Goal: Information Seeking & Learning: Learn about a topic

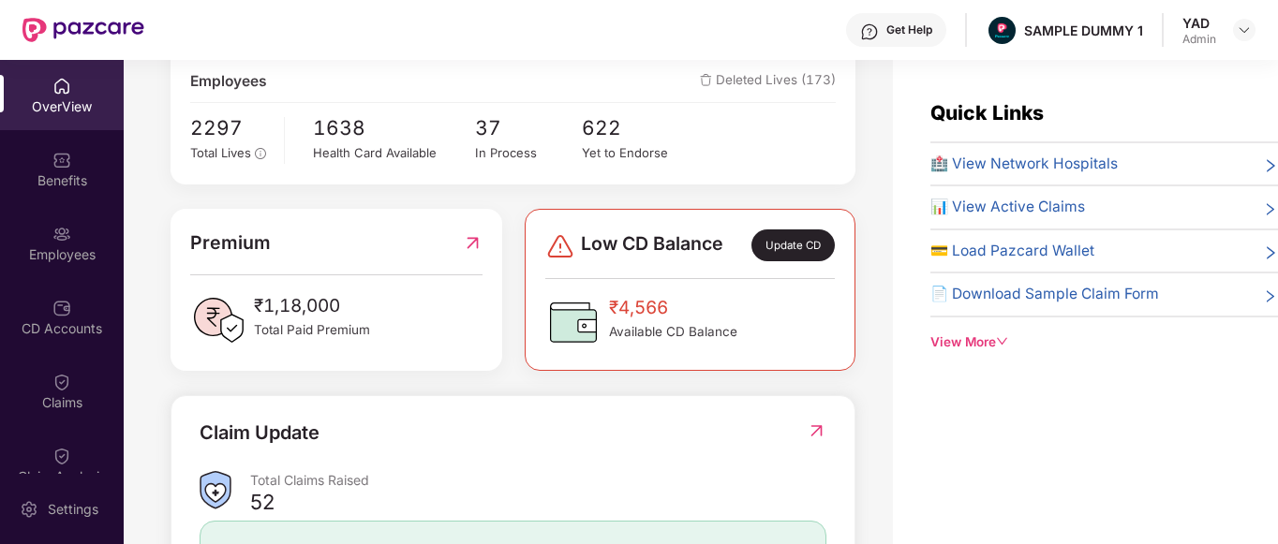
scroll to position [328, 0]
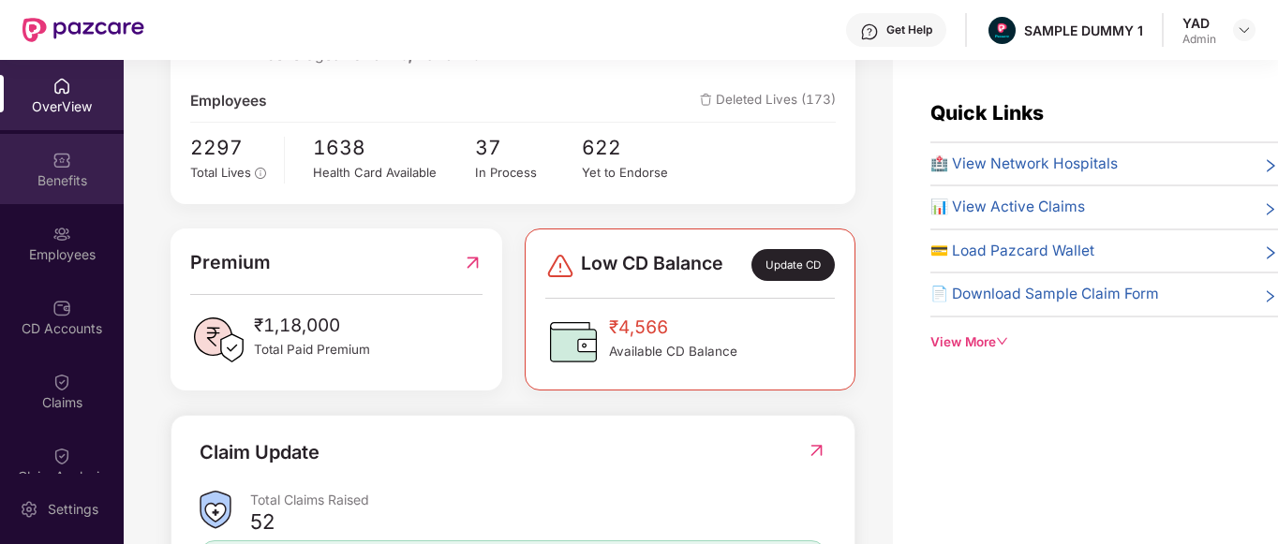
click at [12, 171] on div "Benefits" at bounding box center [62, 180] width 124 height 19
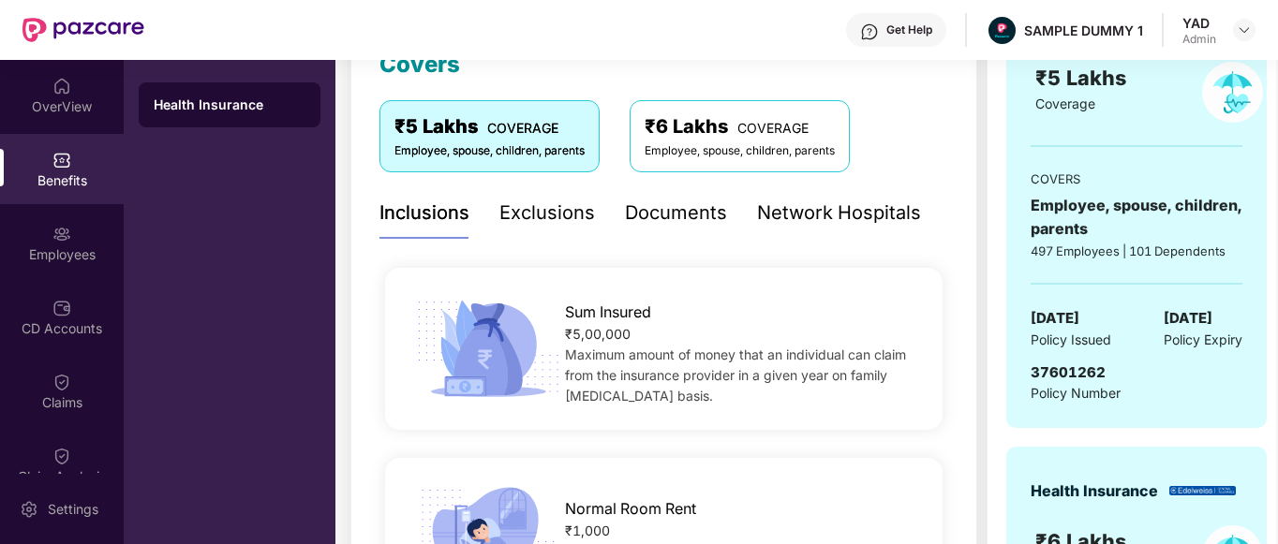
scroll to position [285, 0]
click at [527, 205] on div "Exclusions" at bounding box center [547, 214] width 96 height 29
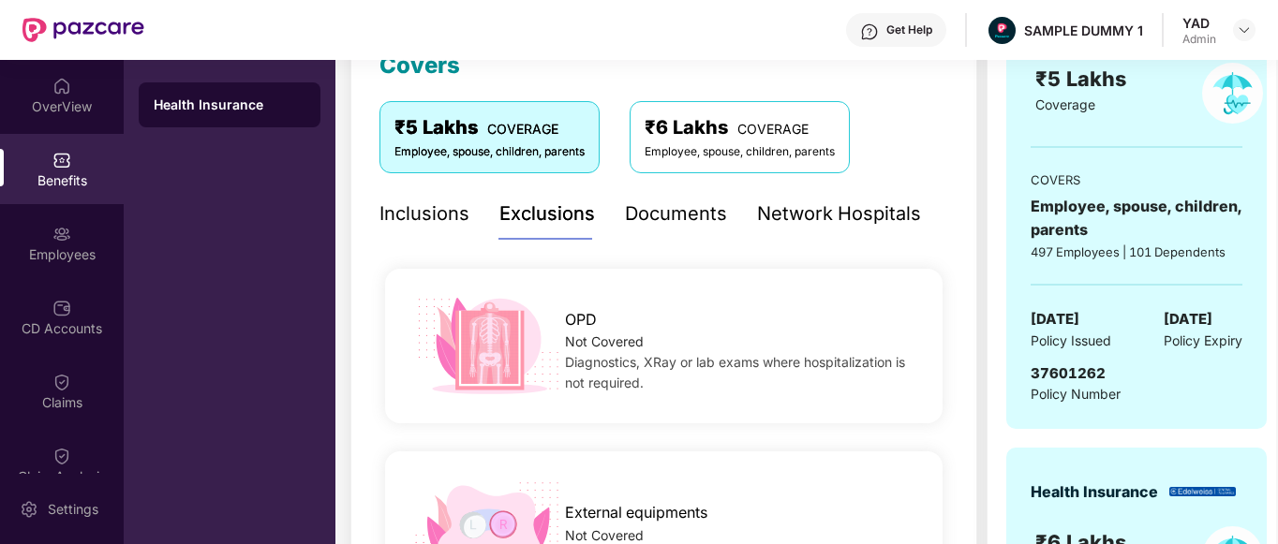
click at [675, 219] on div "Documents" at bounding box center [676, 214] width 102 height 29
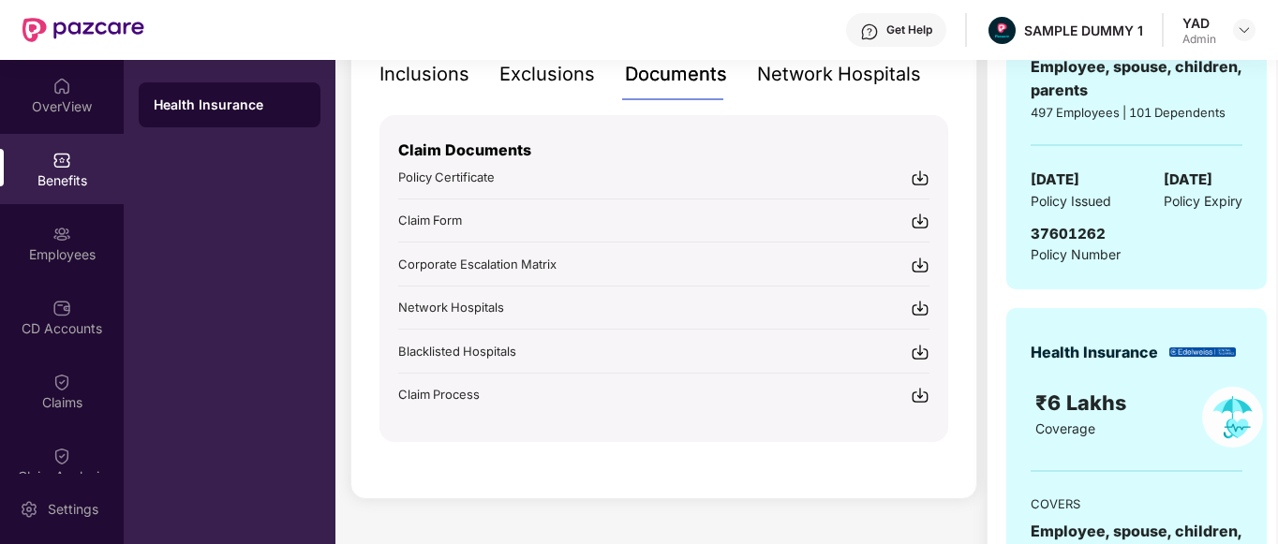
scroll to position [324, 0]
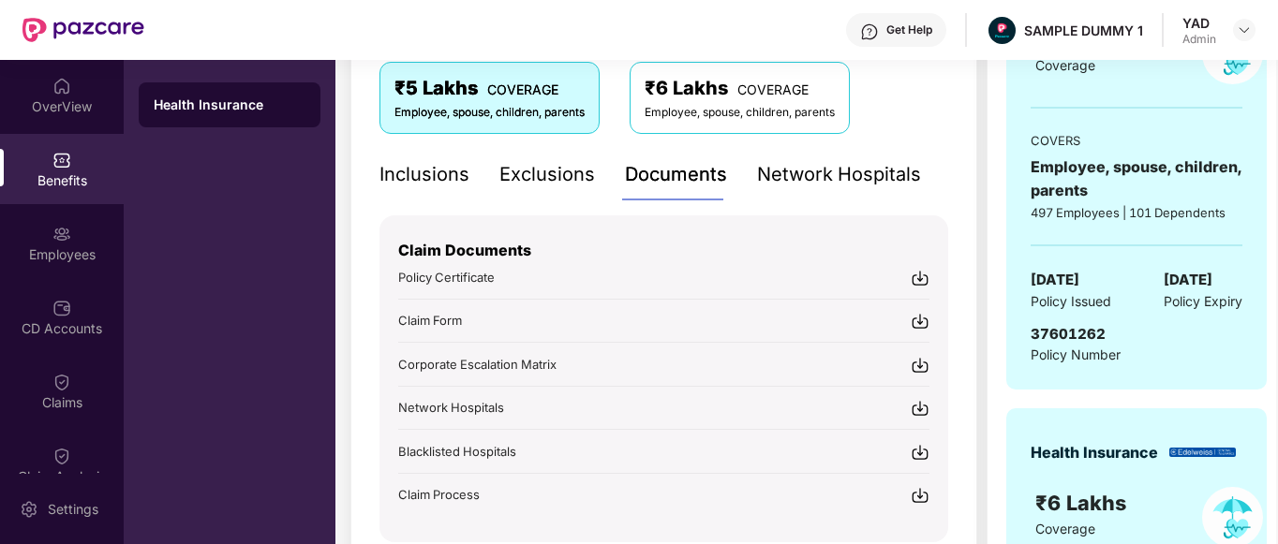
click at [861, 175] on div "Network Hospitals" at bounding box center [839, 174] width 164 height 29
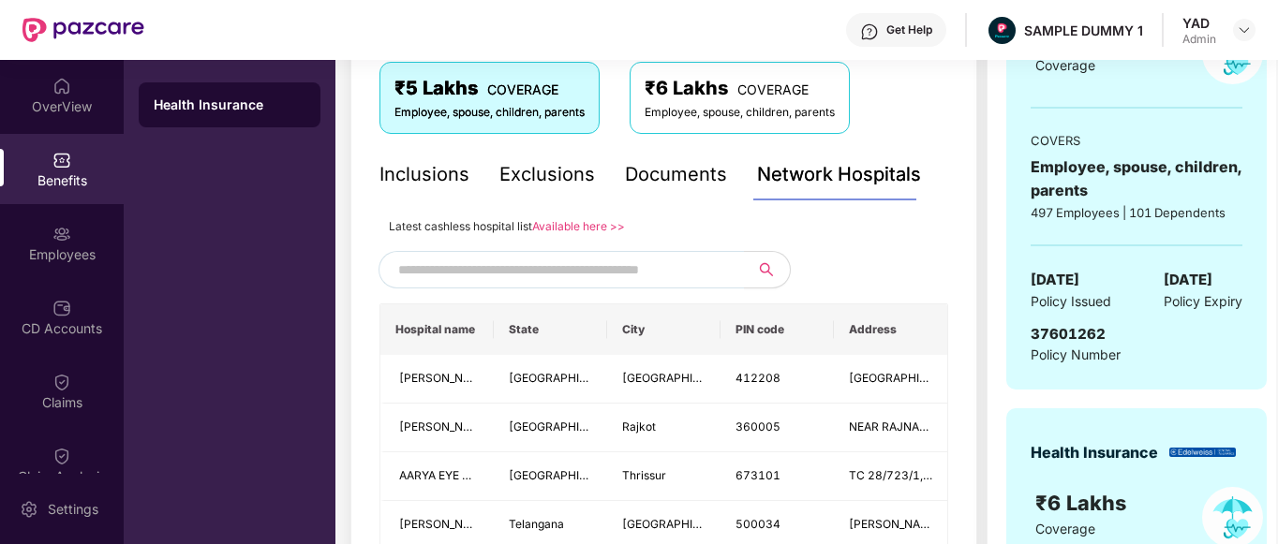
click at [666, 179] on div "Documents" at bounding box center [676, 174] width 102 height 29
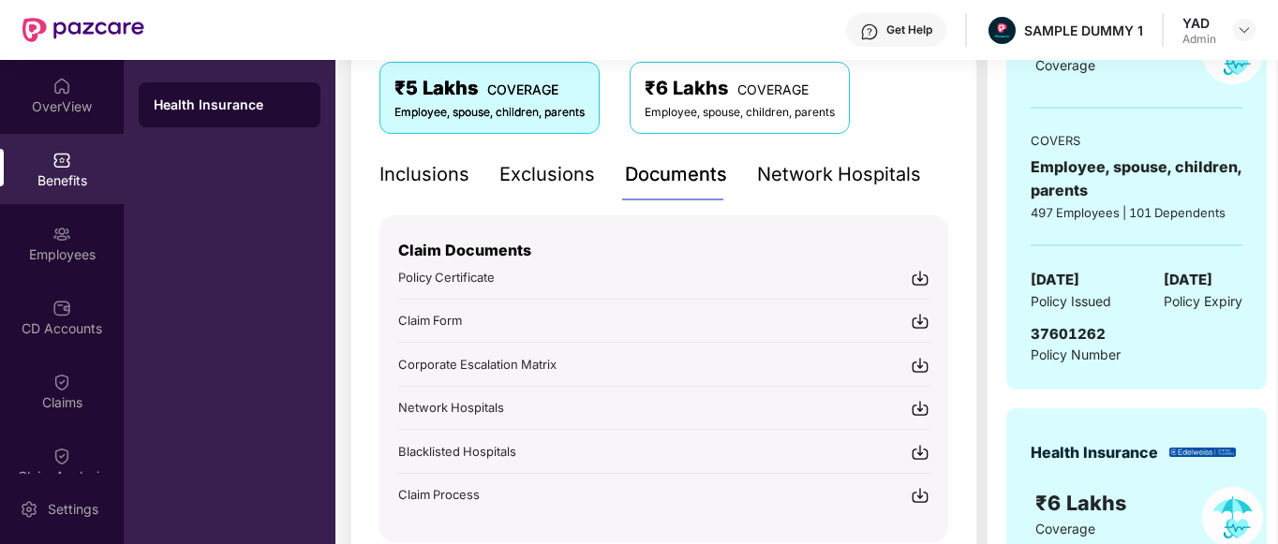
click at [844, 169] on div "Network Hospitals" at bounding box center [839, 174] width 164 height 29
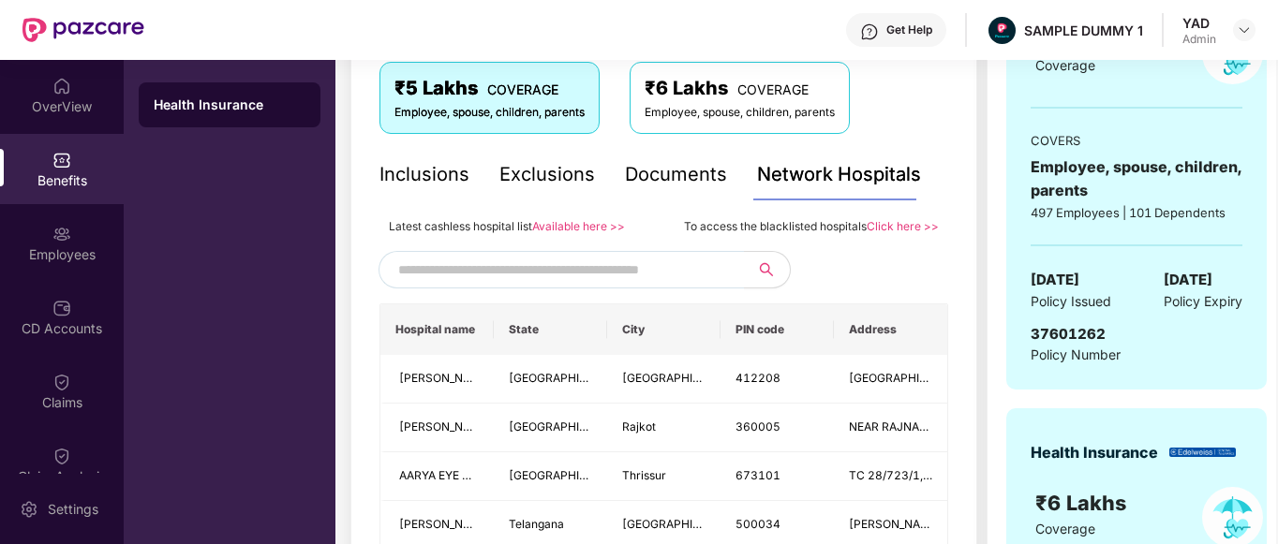
click at [535, 263] on input "text" at bounding box center [558, 270] width 320 height 28
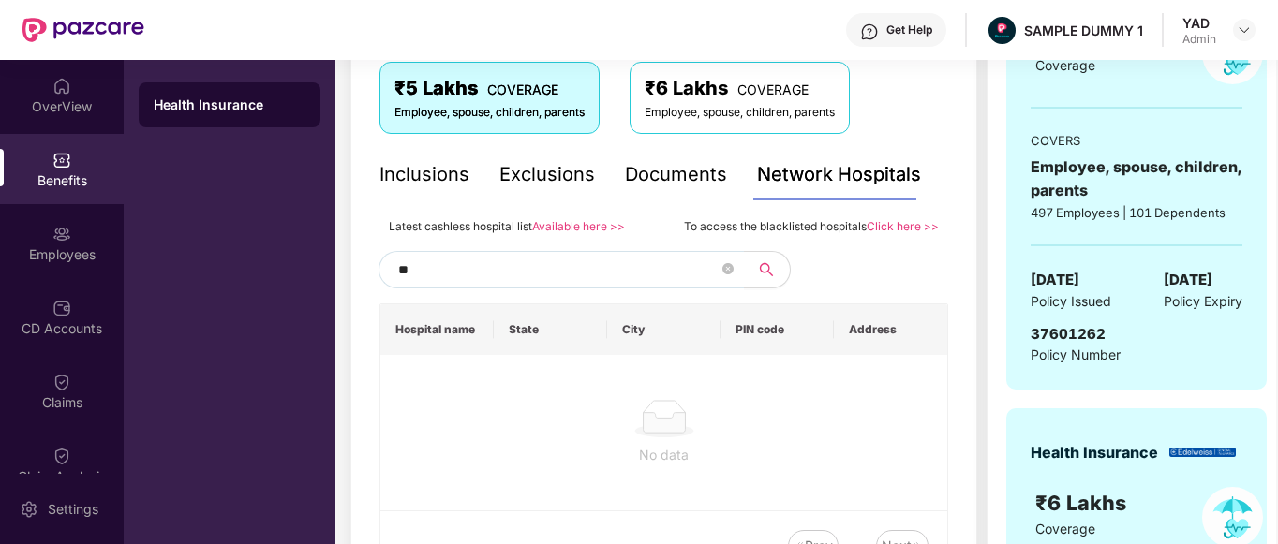
type input "*"
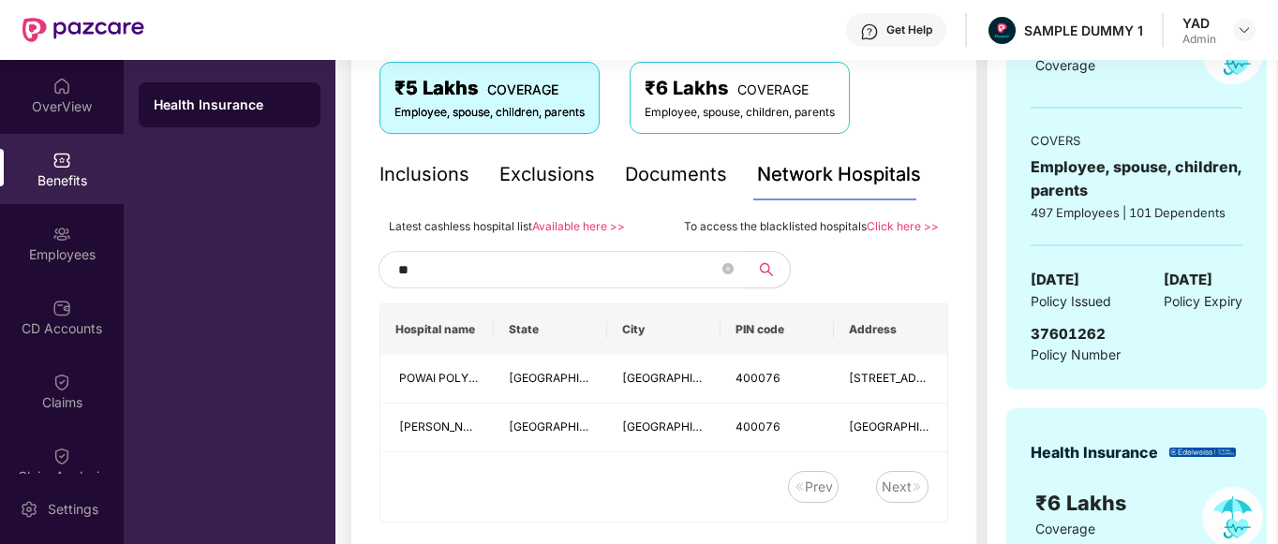
type input "*"
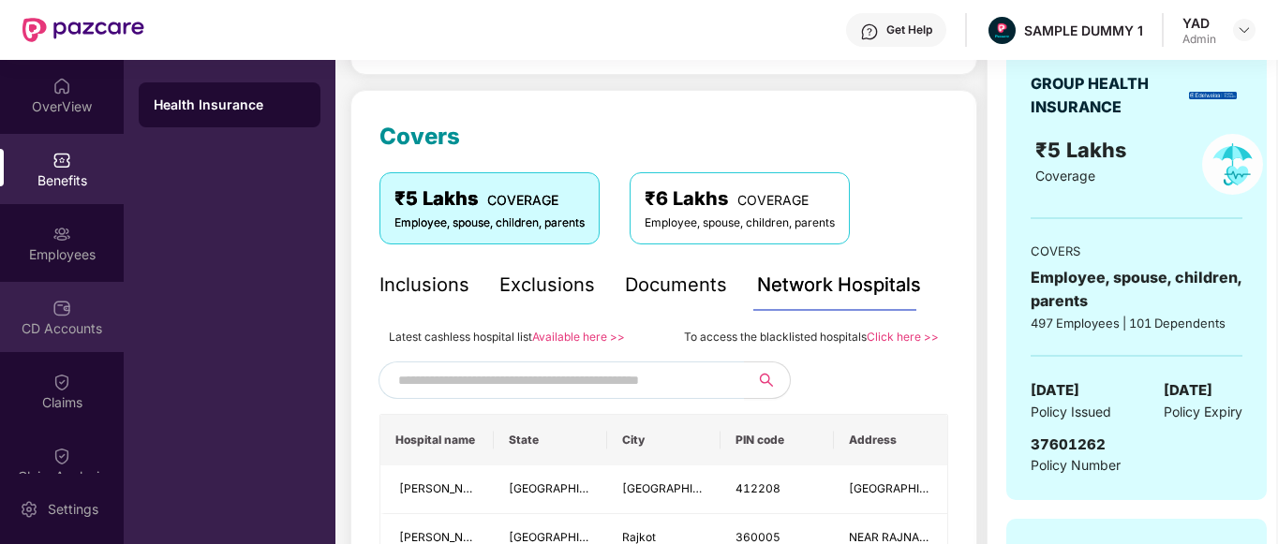
scroll to position [117, 0]
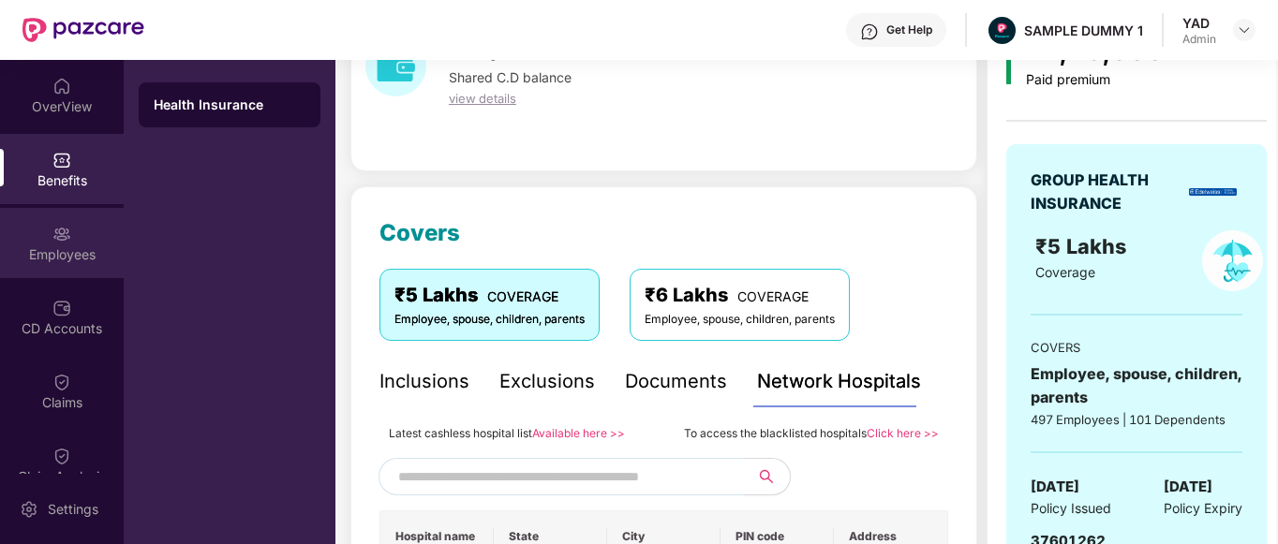
click at [29, 242] on div "Employees" at bounding box center [62, 243] width 124 height 70
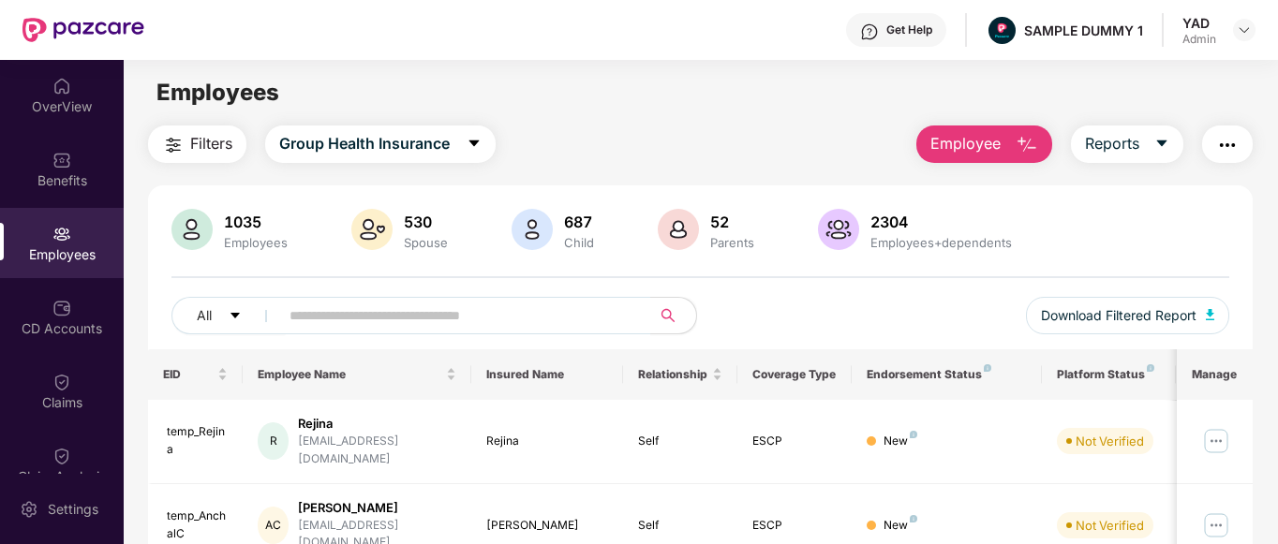
click at [961, 147] on span "Employee" at bounding box center [965, 143] width 70 height 23
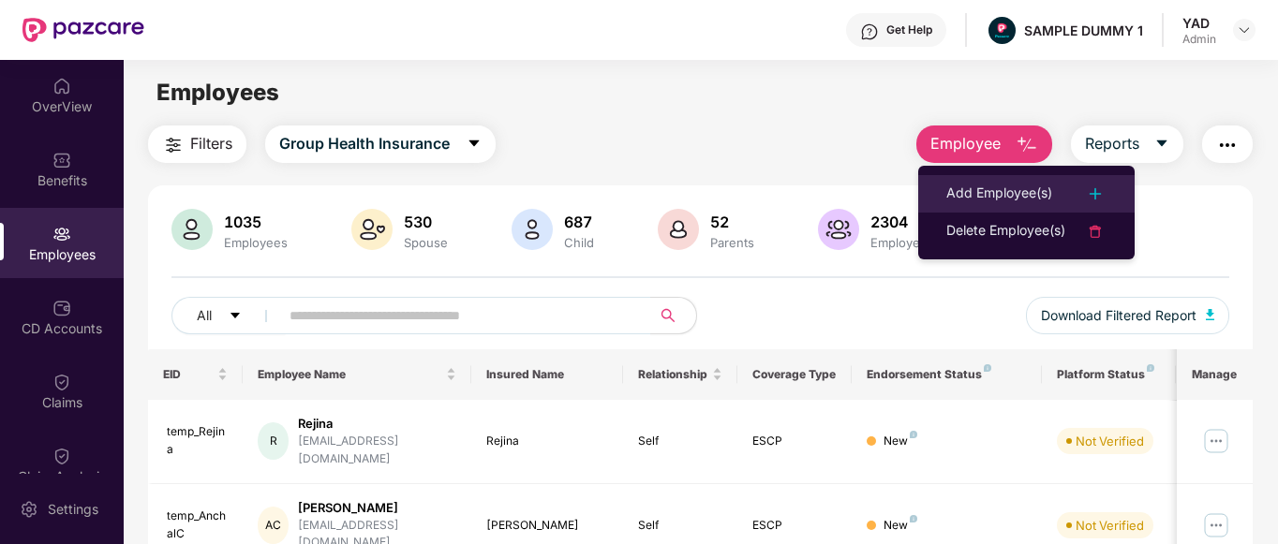
click at [961, 185] on div "Add Employee(s)" at bounding box center [999, 194] width 106 height 22
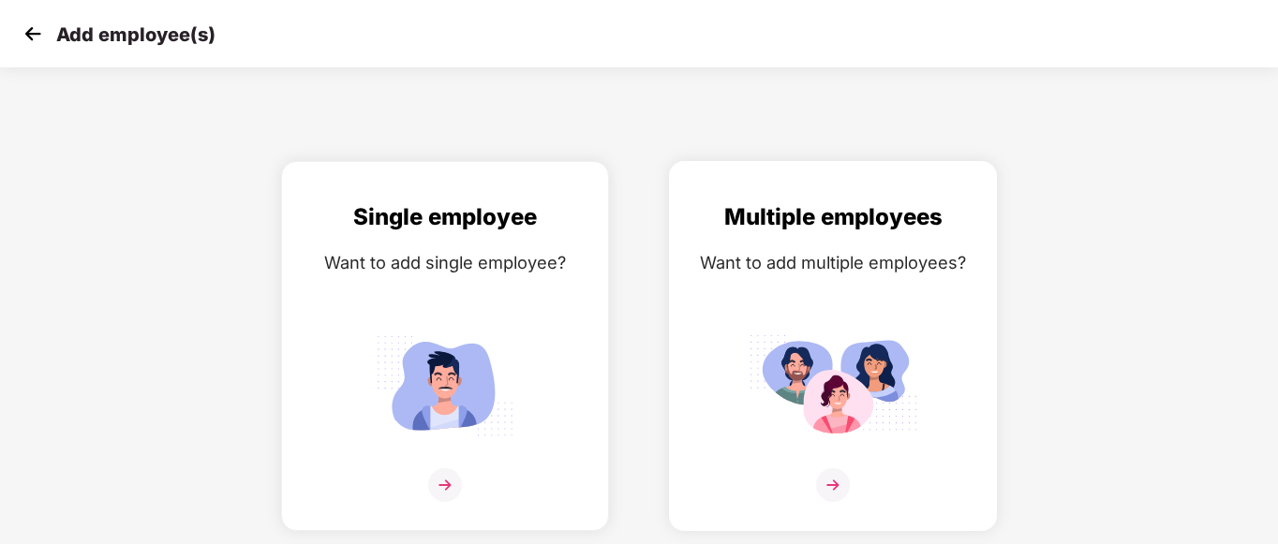
click at [839, 339] on img at bounding box center [833, 385] width 169 height 117
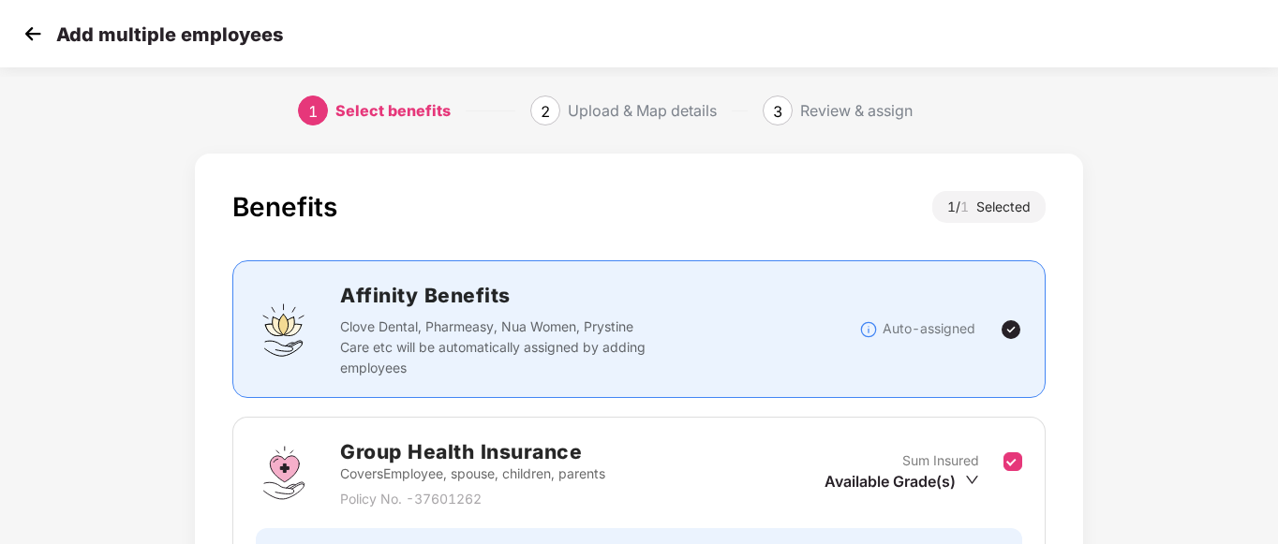
scroll to position [209, 0]
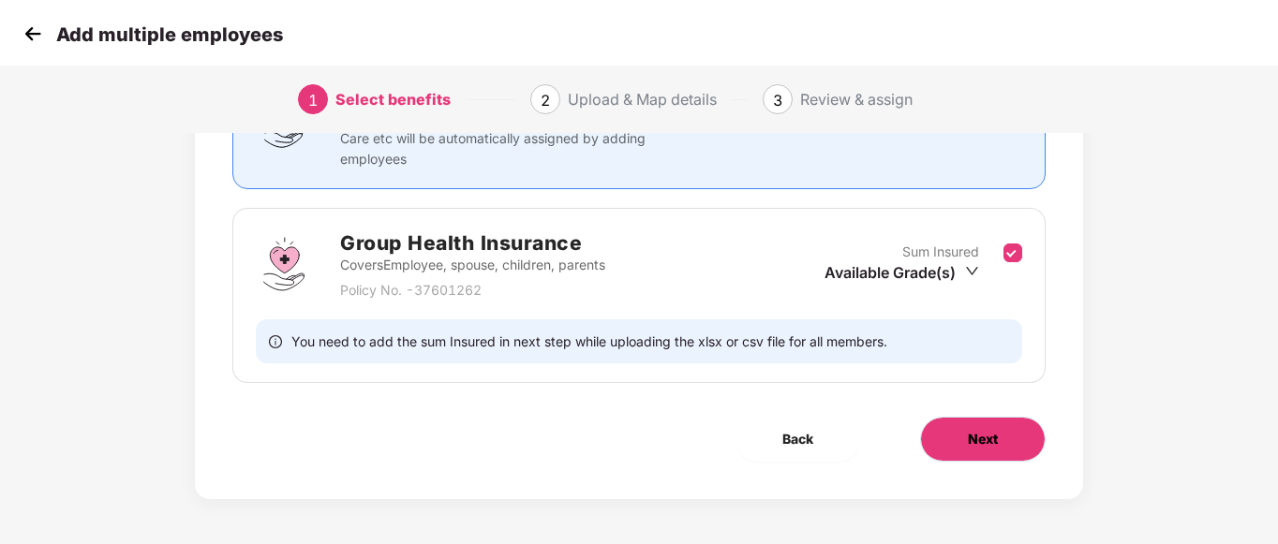
click at [939, 437] on button "Next" at bounding box center [983, 439] width 126 height 45
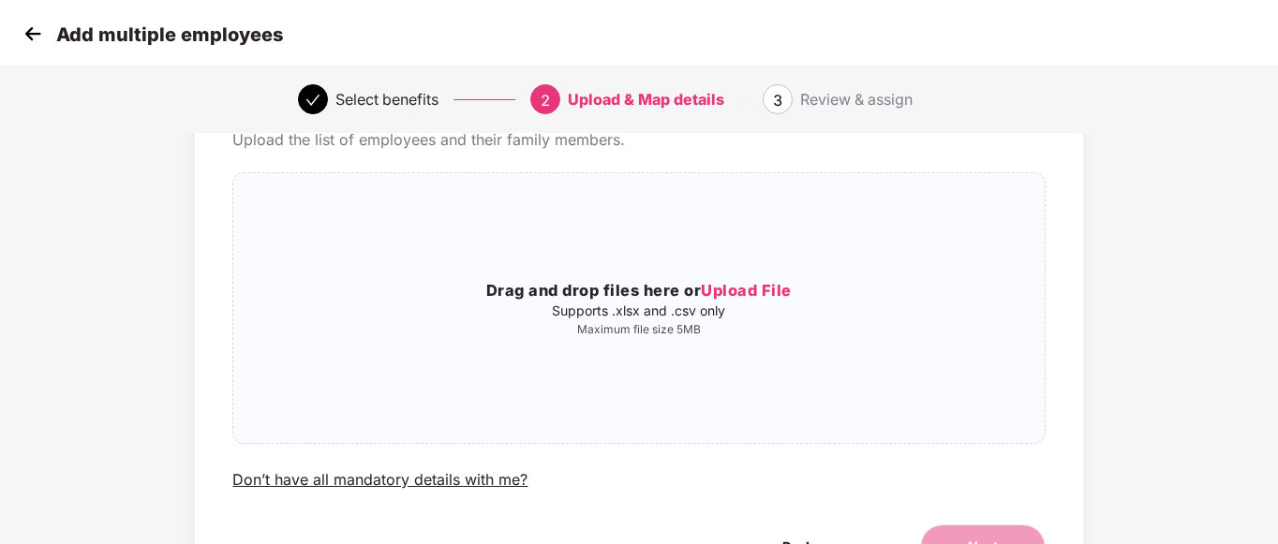
scroll to position [0, 0]
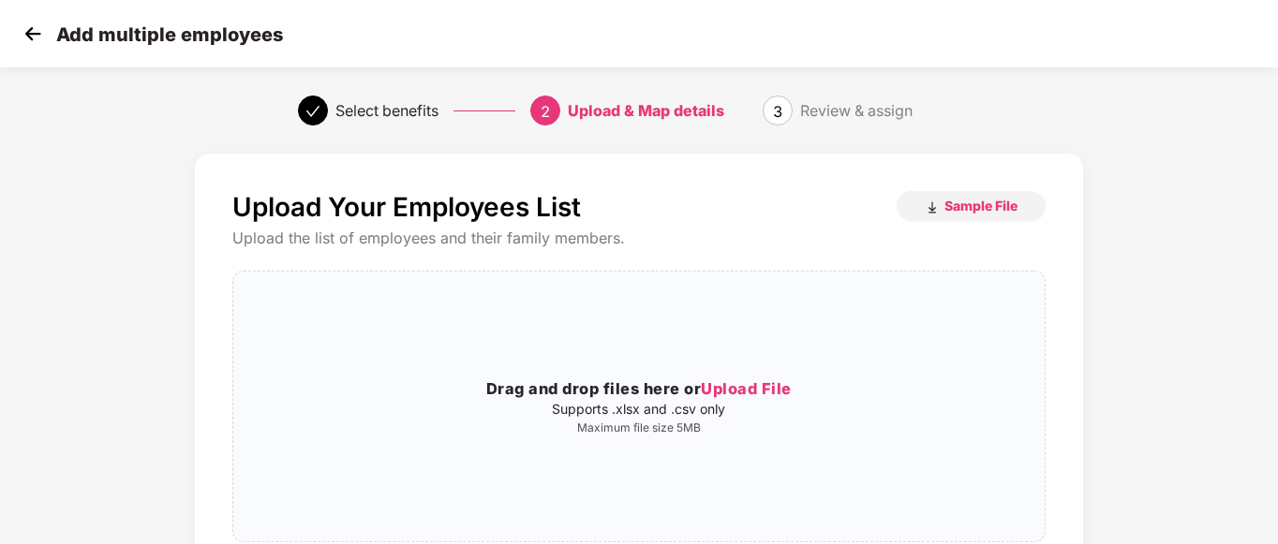
click at [28, 42] on img at bounding box center [33, 34] width 28 height 28
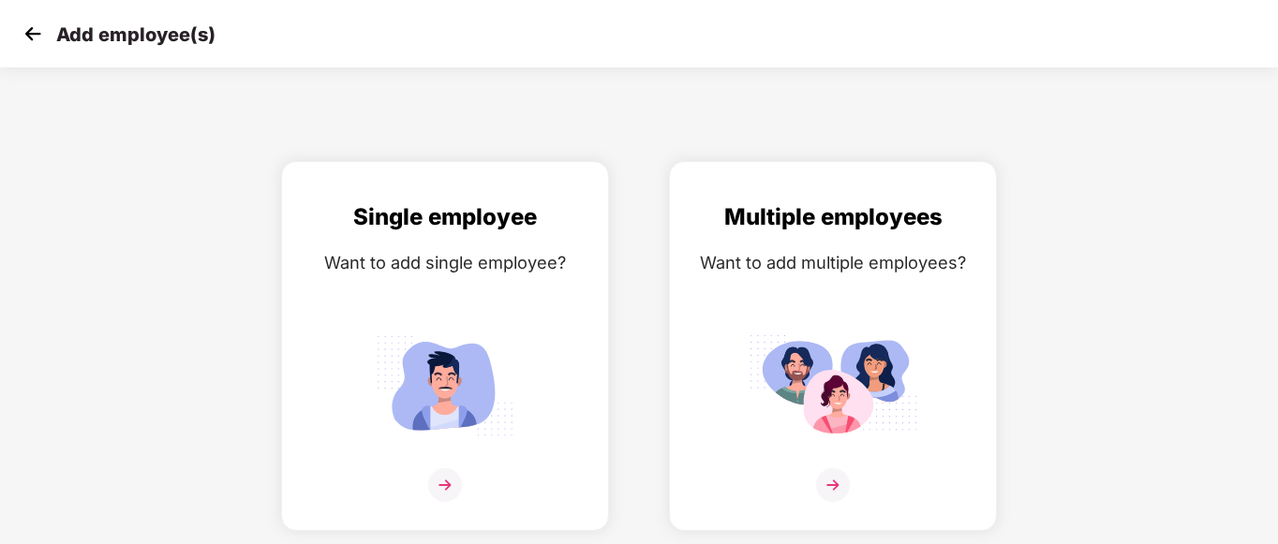
click at [28, 42] on img at bounding box center [33, 34] width 28 height 28
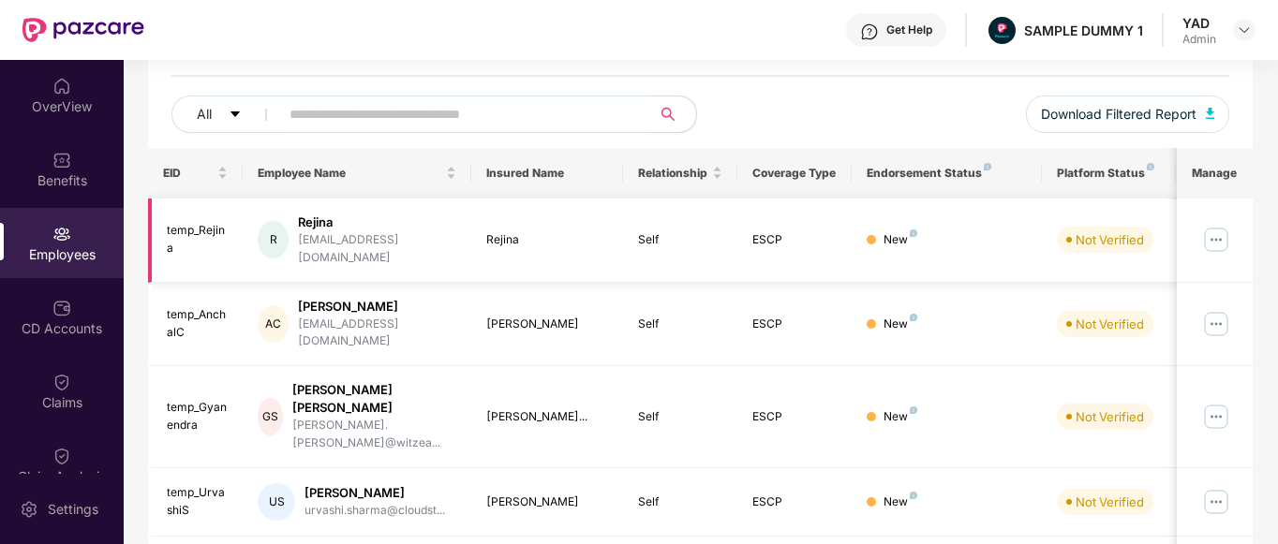
scroll to position [202, 0]
drag, startPoint x: 304, startPoint y: 222, endPoint x: 361, endPoint y: 219, distance: 57.2
click at [361, 219] on div "R Rejina [EMAIL_ADDRESS][DOMAIN_NAME]" at bounding box center [357, 239] width 199 height 53
click at [424, 238] on div "R Rejina [EMAIL_ADDRESS][DOMAIN_NAME]" at bounding box center [357, 239] width 199 height 53
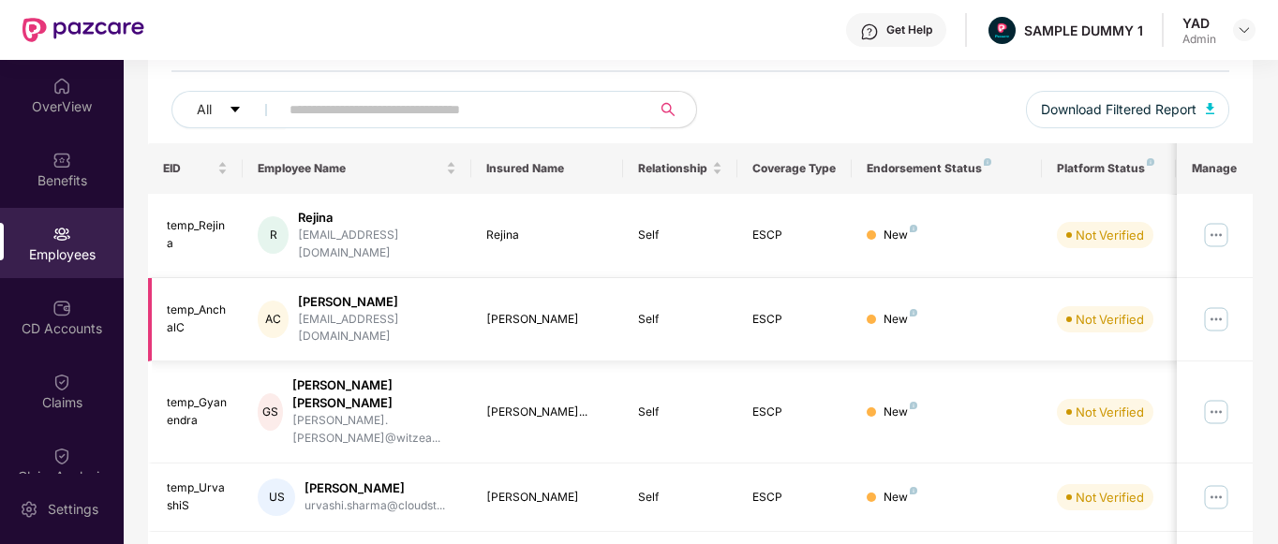
scroll to position [0, 0]
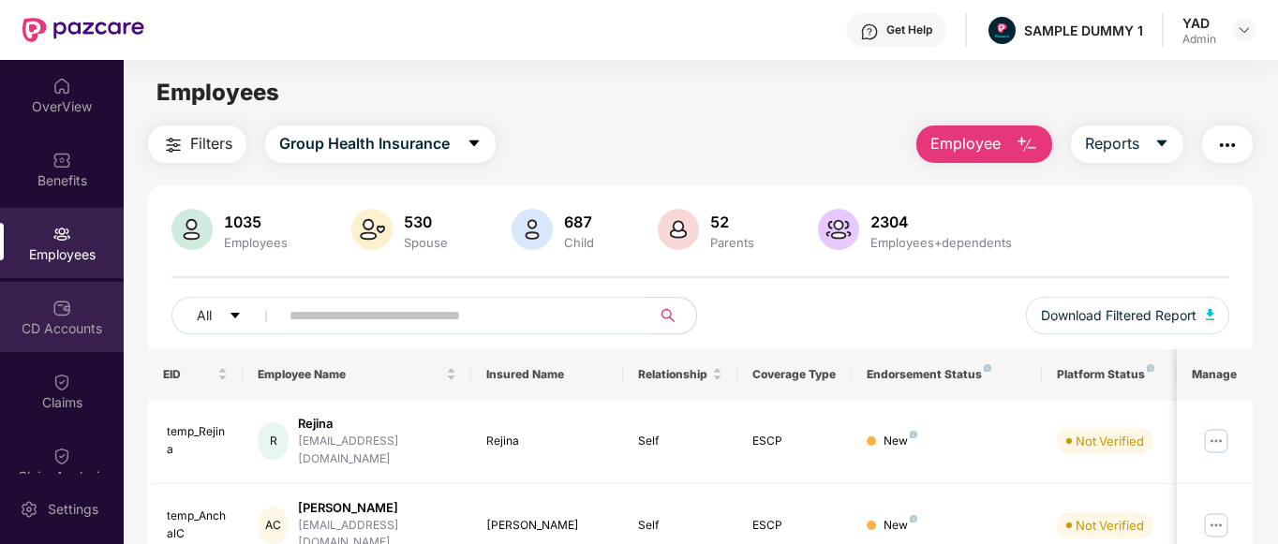
click at [54, 328] on div "CD Accounts" at bounding box center [62, 328] width 124 height 19
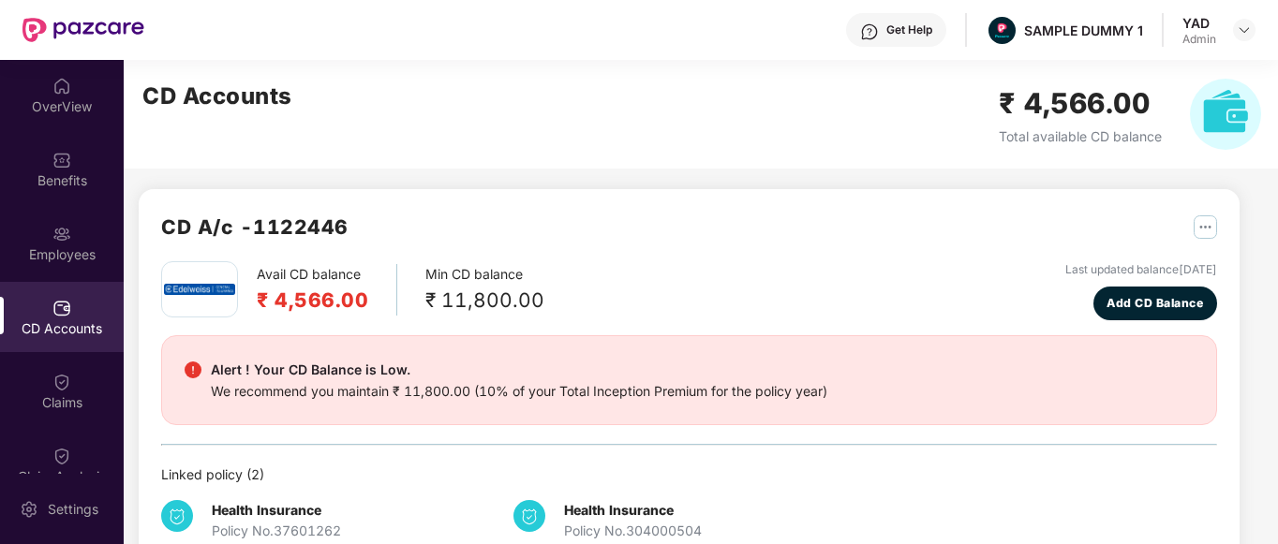
scroll to position [1, 0]
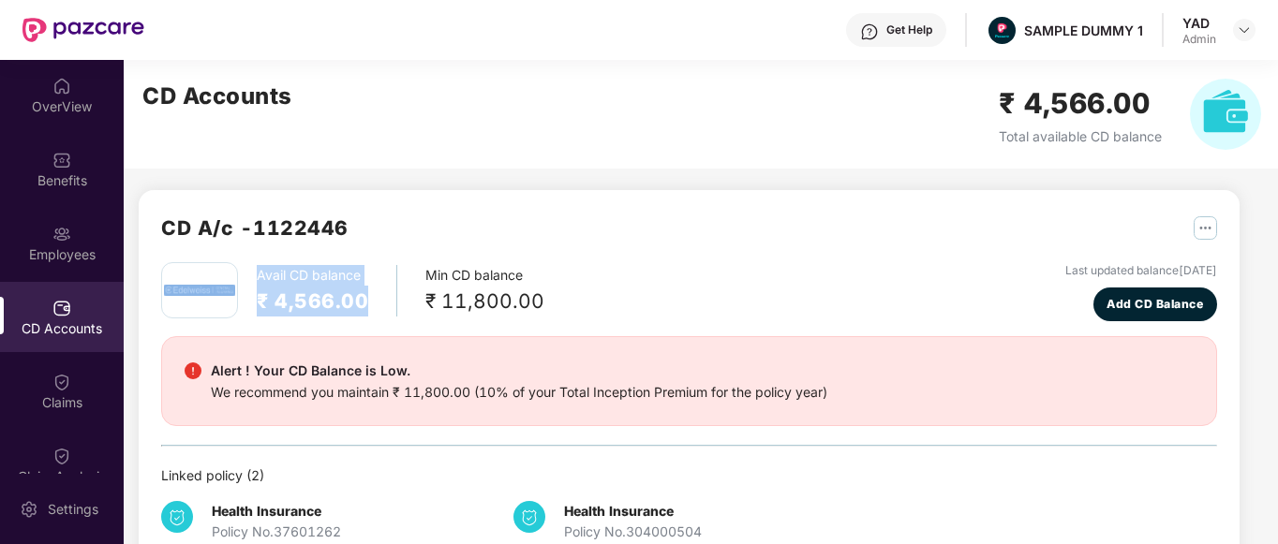
drag, startPoint x: 237, startPoint y: 271, endPoint x: 371, endPoint y: 303, distance: 137.7
click at [371, 303] on div "Avail CD balance ₹ 4,566.00 Min CD balance ₹ 11,800.00" at bounding box center [352, 290] width 383 height 56
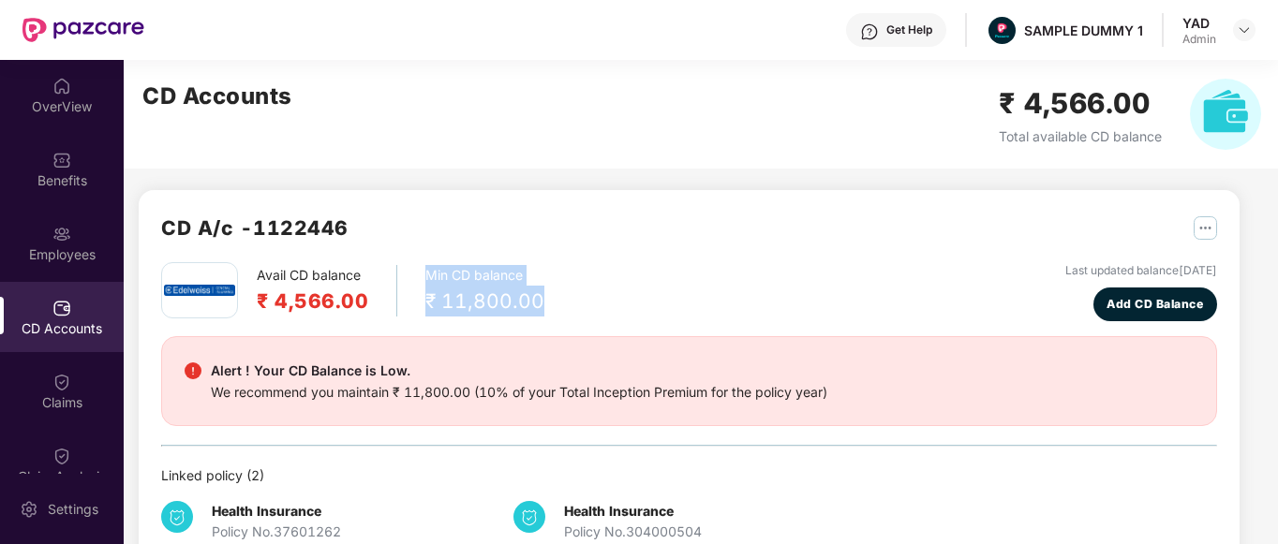
drag, startPoint x: 412, startPoint y: 265, endPoint x: 558, endPoint y: 311, distance: 153.2
click at [558, 311] on div "Avail CD balance ₹ 4,566.00 Min CD balance ₹ 11,800.00 Last updated balance [DA…" at bounding box center [689, 291] width 1056 height 59
click at [558, 305] on div "Avail CD balance ₹ 4,566.00 Min CD balance ₹ 11,800.00 Last updated balance [DA…" at bounding box center [689, 291] width 1056 height 59
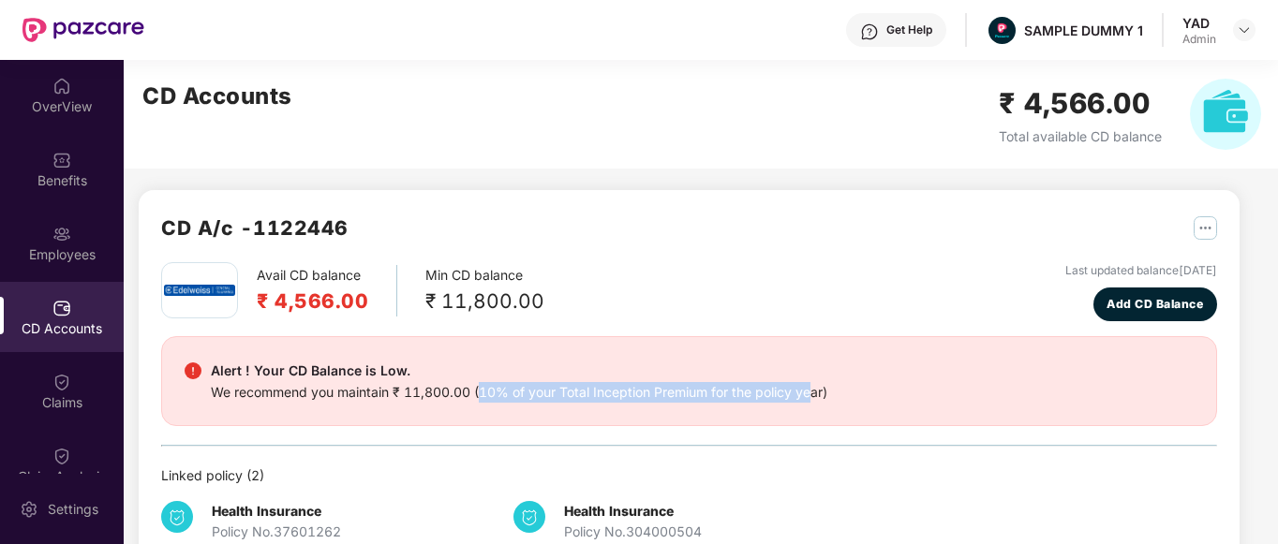
drag, startPoint x: 478, startPoint y: 399, endPoint x: 814, endPoint y: 415, distance: 336.7
click at [814, 415] on div "Alert ! Your CD Balance is Low. We recommend you maintain ₹ 11,800.00 (10% of y…" at bounding box center [689, 381] width 1056 height 90
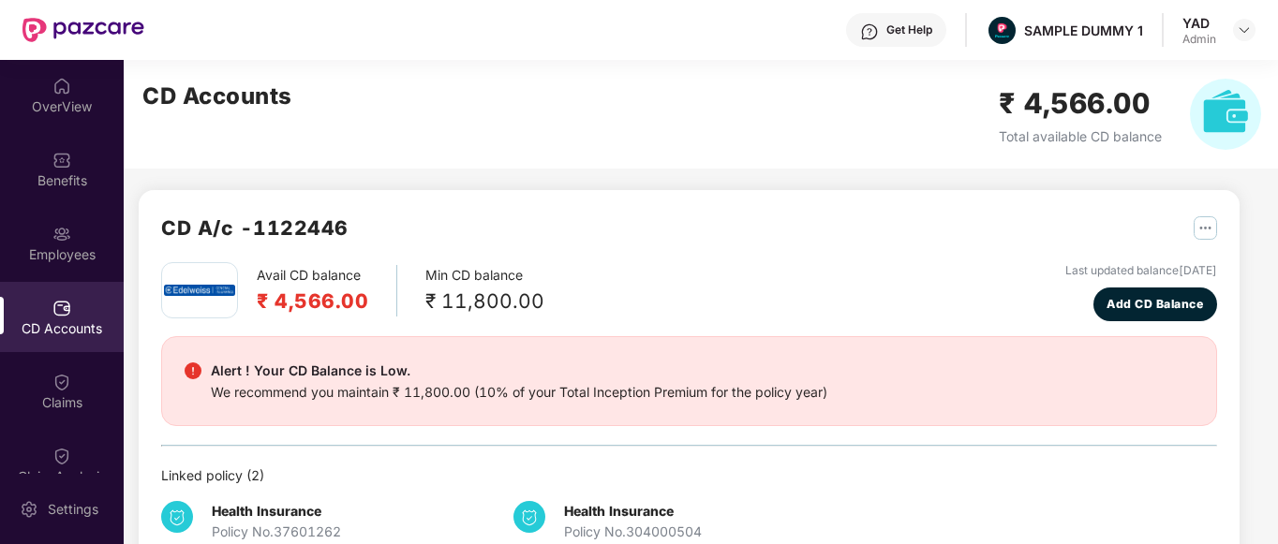
click at [824, 428] on div "Avail CD balance ₹ 4,566.00 Min CD balance ₹ 11,800.00 Last updated balance [DA…" at bounding box center [689, 412] width 1056 height 301
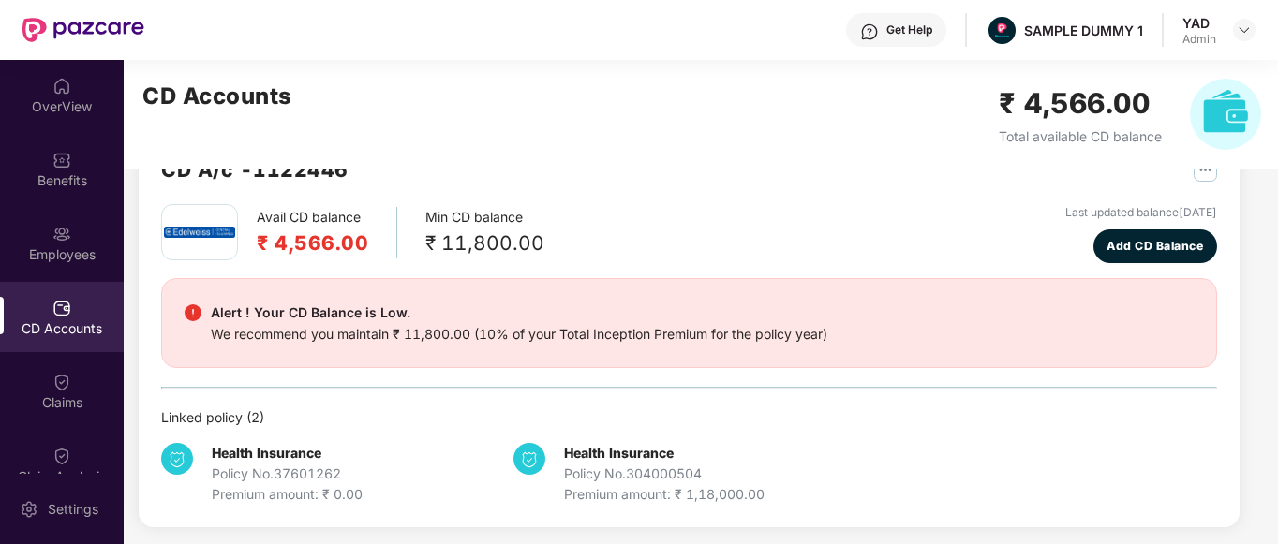
scroll to position [0, 0]
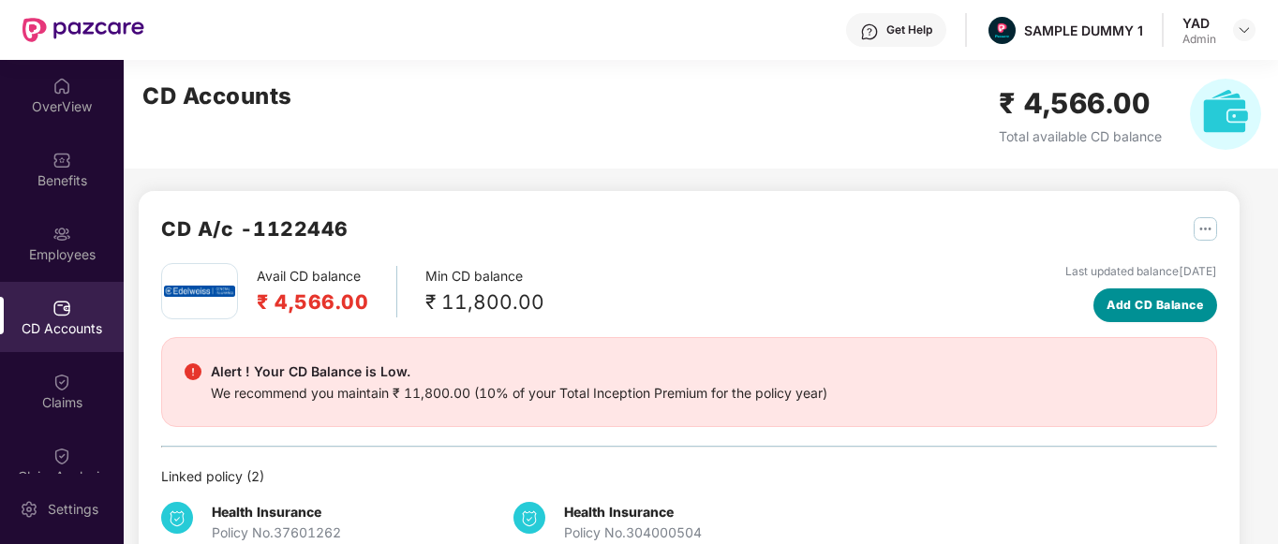
click at [1157, 301] on span "Add CD Balance" at bounding box center [1154, 305] width 96 height 18
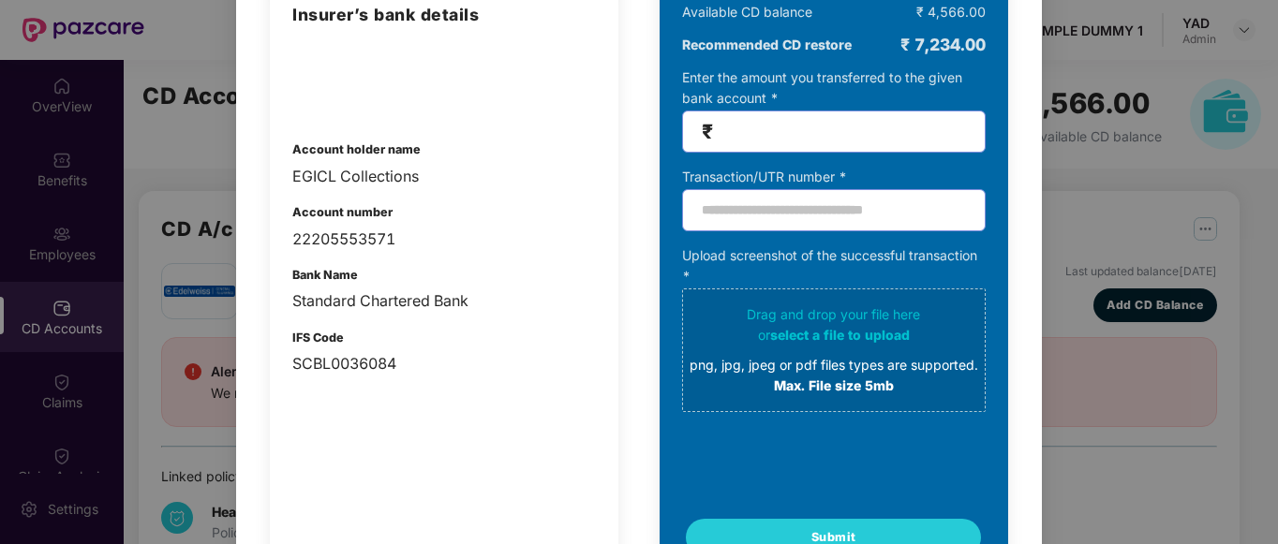
scroll to position [190, 0]
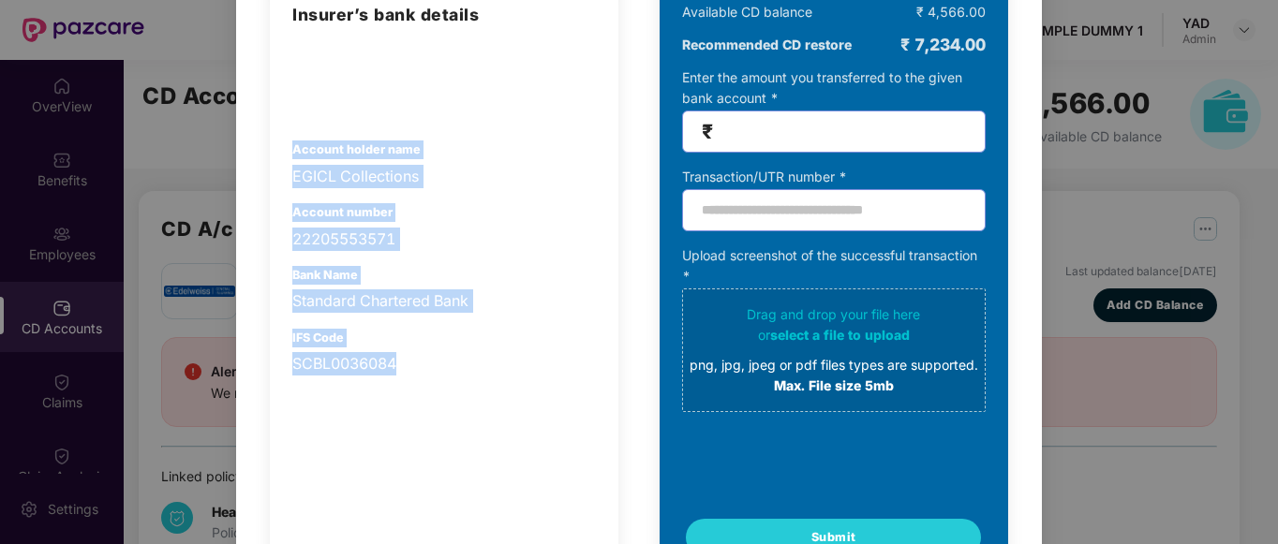
drag, startPoint x: 285, startPoint y: 141, endPoint x: 430, endPoint y: 357, distance: 259.8
click at [430, 357] on div "Insurer’s bank details Account holder name EGICL Collections Account number 222…" at bounding box center [444, 279] width 348 height 600
click at [472, 257] on div "Insurer’s bank details Account holder name EGICL Collections Account number 222…" at bounding box center [444, 189] width 304 height 374
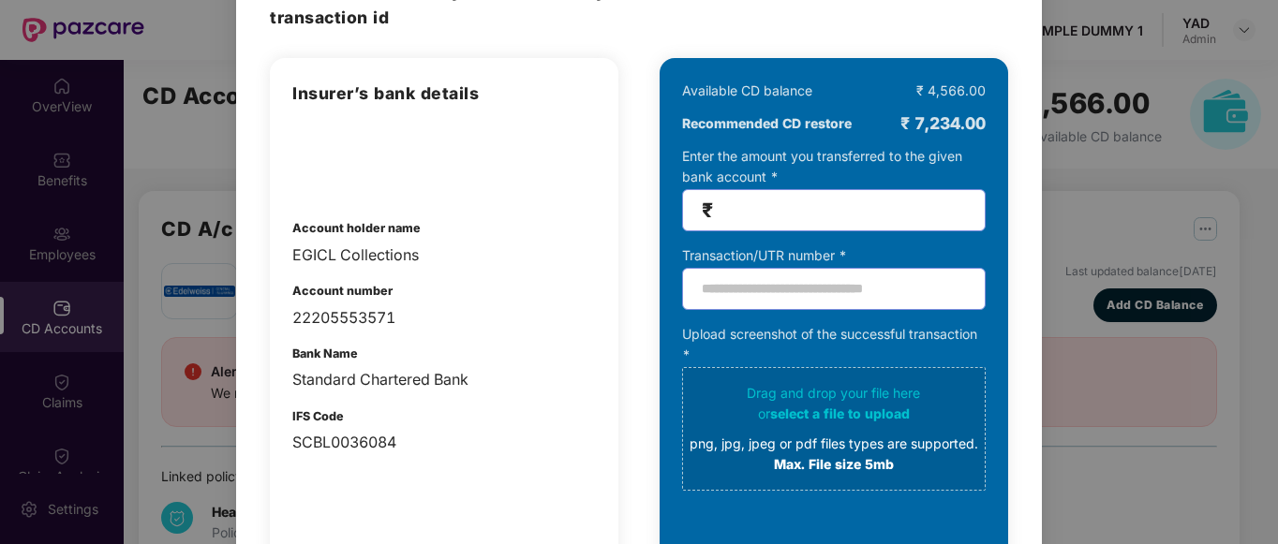
scroll to position [0, 0]
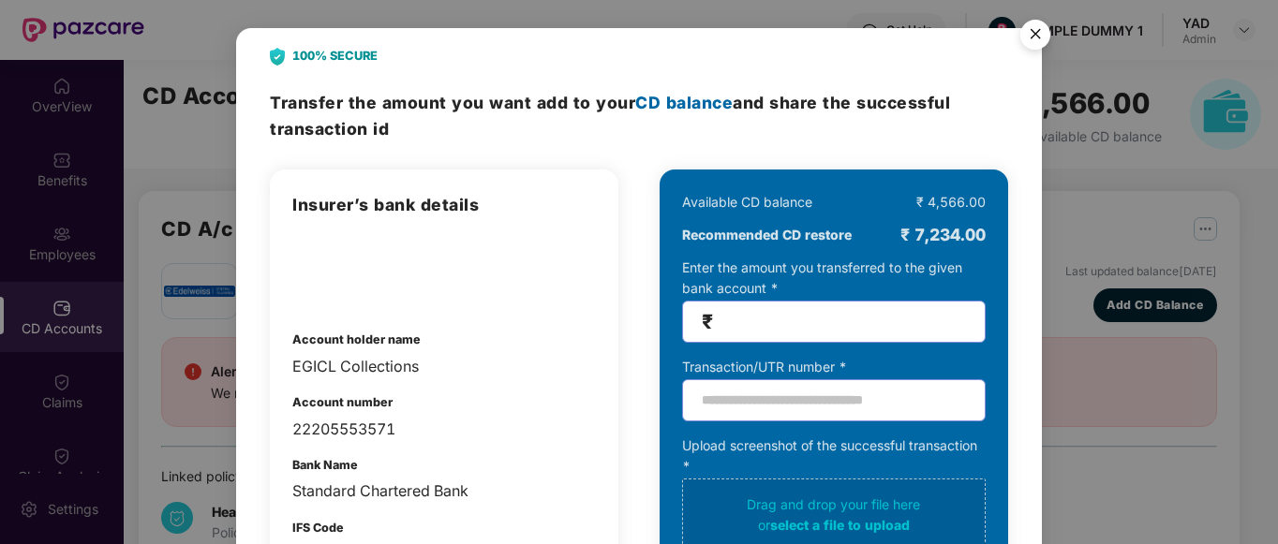
click at [1033, 37] on img "Close" at bounding box center [1035, 37] width 52 height 52
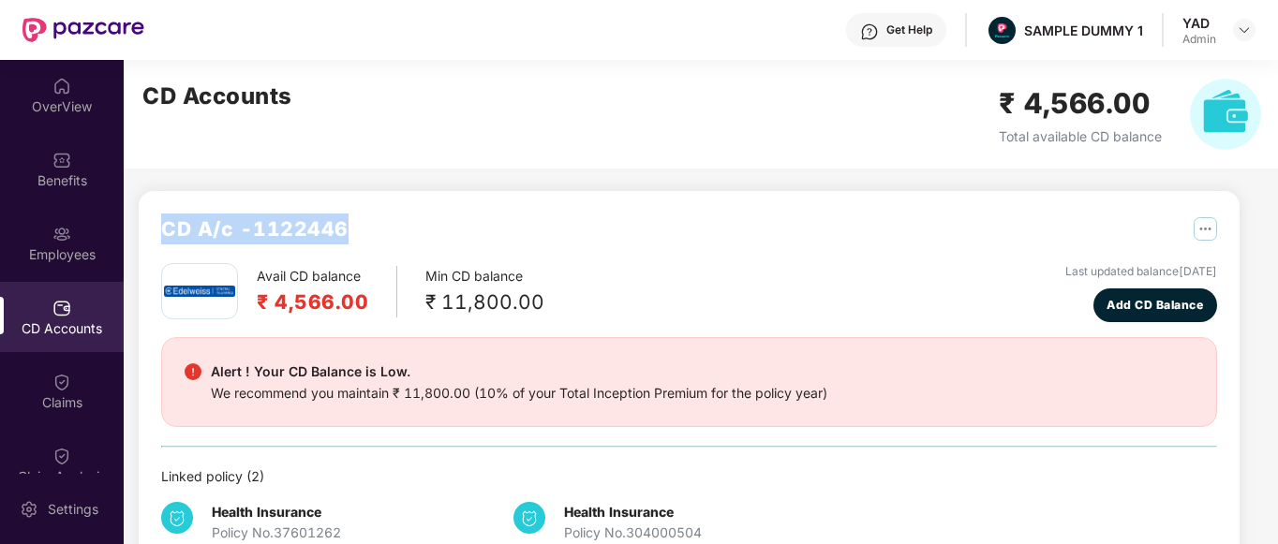
drag, startPoint x: 162, startPoint y: 225, endPoint x: 396, endPoint y: 240, distance: 234.7
click at [396, 240] on div "CD A/c - 1122446" at bounding box center [689, 239] width 1056 height 50
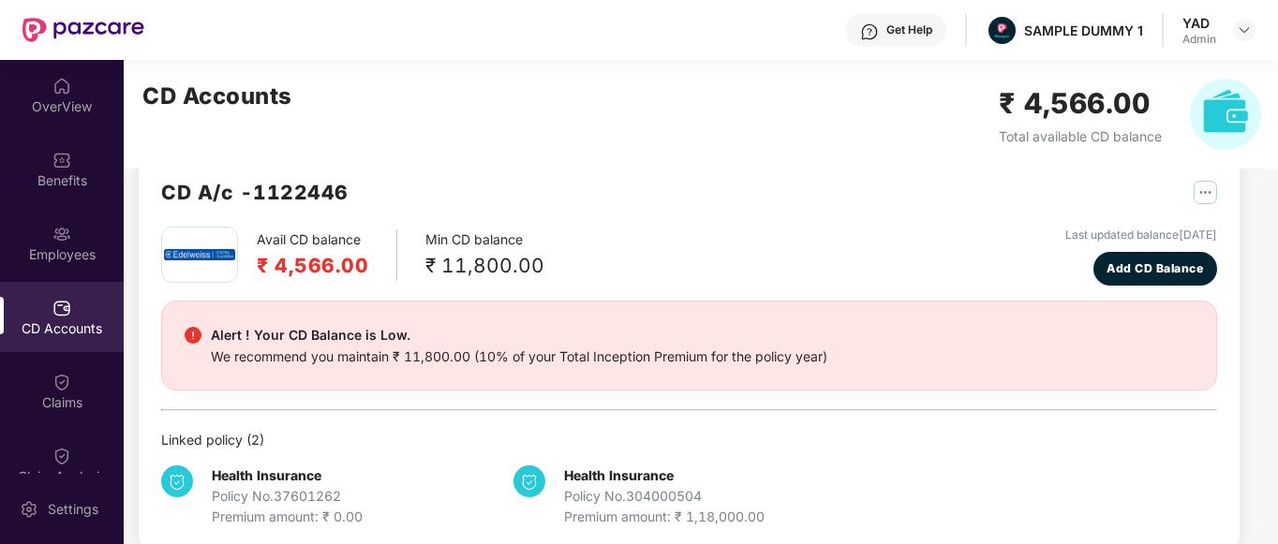
scroll to position [37, 0]
click at [1158, 261] on span "Add CD Balance" at bounding box center [1154, 268] width 96 height 18
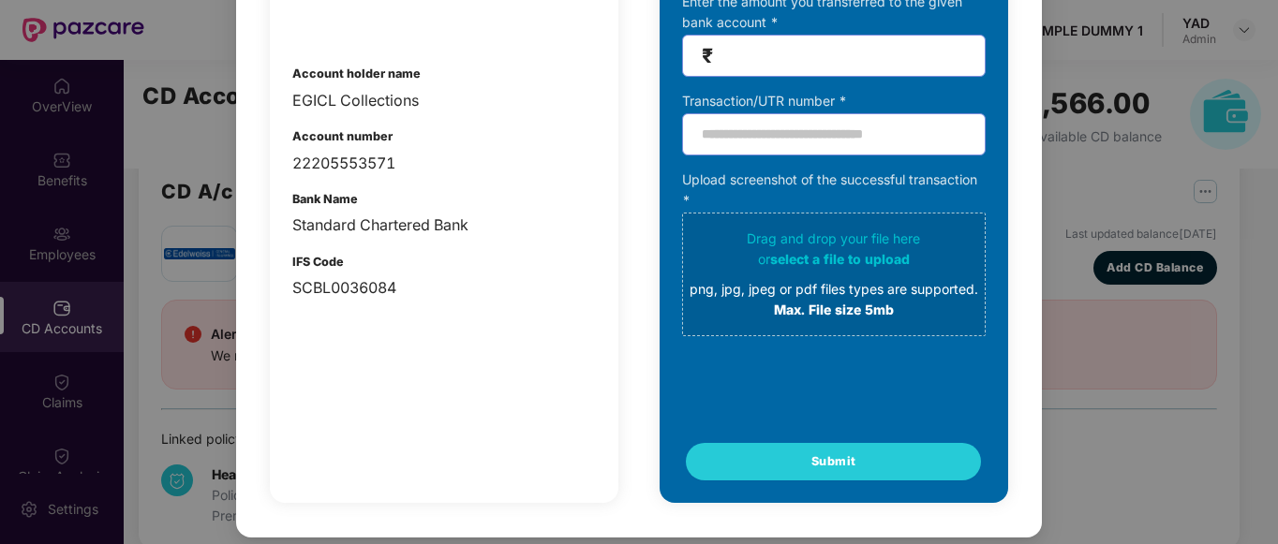
scroll to position [268, 0]
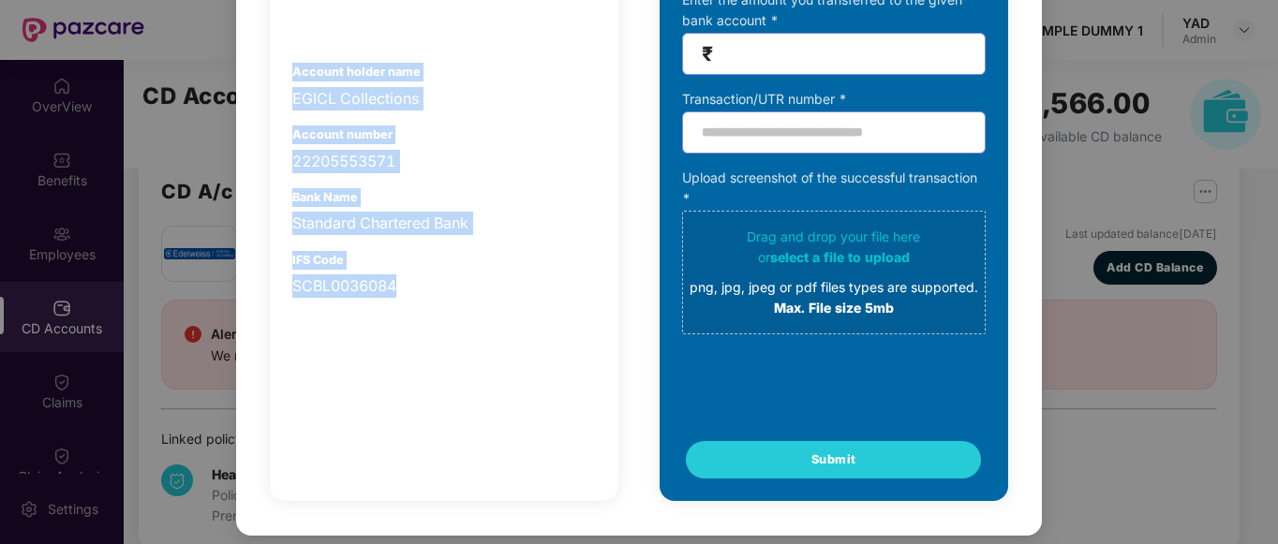
drag, startPoint x: 289, startPoint y: 70, endPoint x: 524, endPoint y: 365, distance: 377.3
click at [524, 365] on div "Insurer’s bank details Account holder name EGICL Collections Account number 222…" at bounding box center [444, 202] width 348 height 600
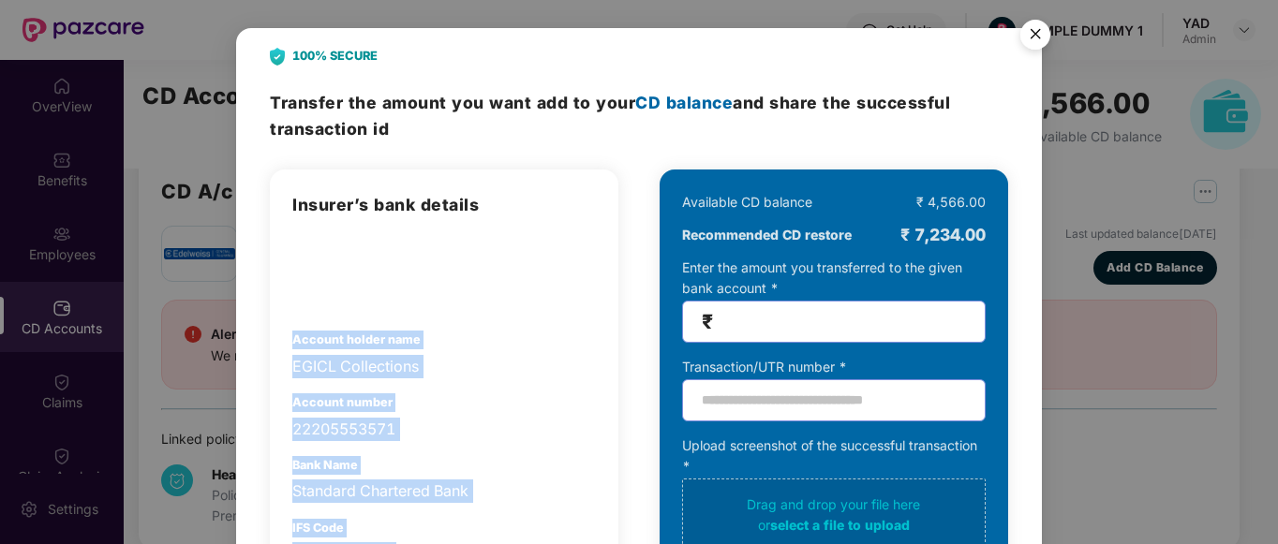
click at [538, 334] on div "Account holder name EGICL Collections" at bounding box center [444, 355] width 304 height 48
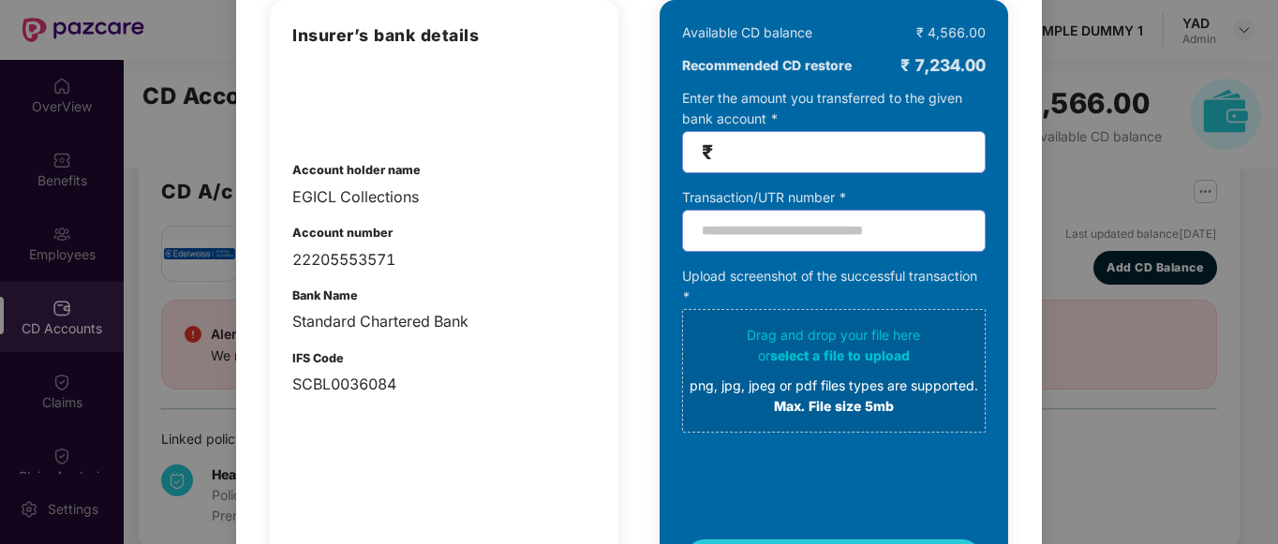
scroll to position [170, 0]
click at [823, 160] on input "number" at bounding box center [841, 152] width 249 height 22
type input "******"
click at [810, 218] on input "text" at bounding box center [834, 231] width 304 height 42
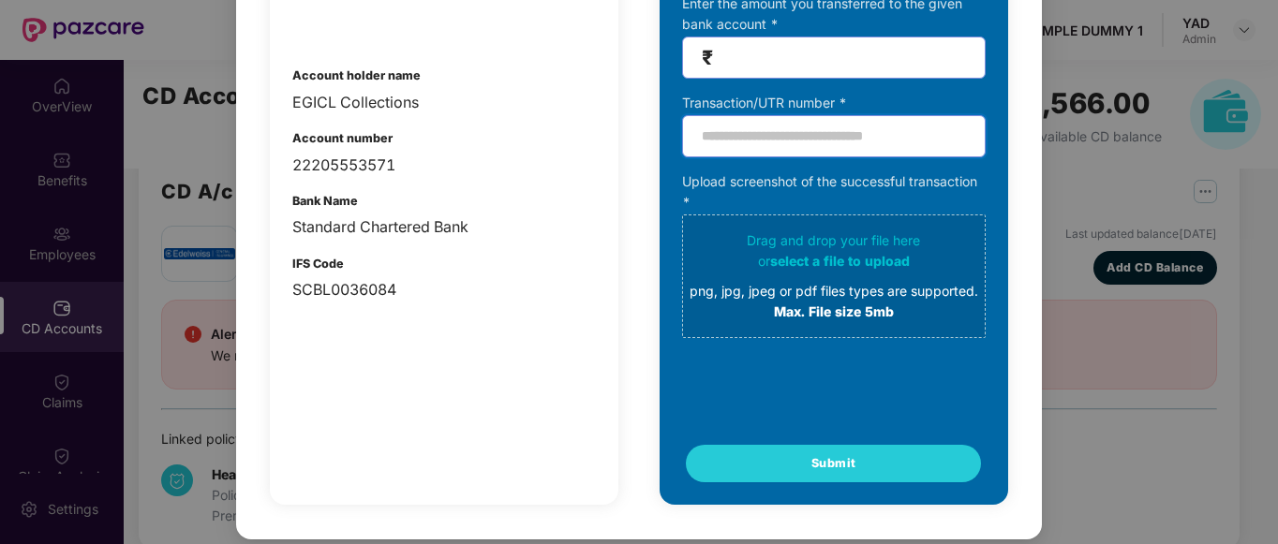
scroll to position [0, 0]
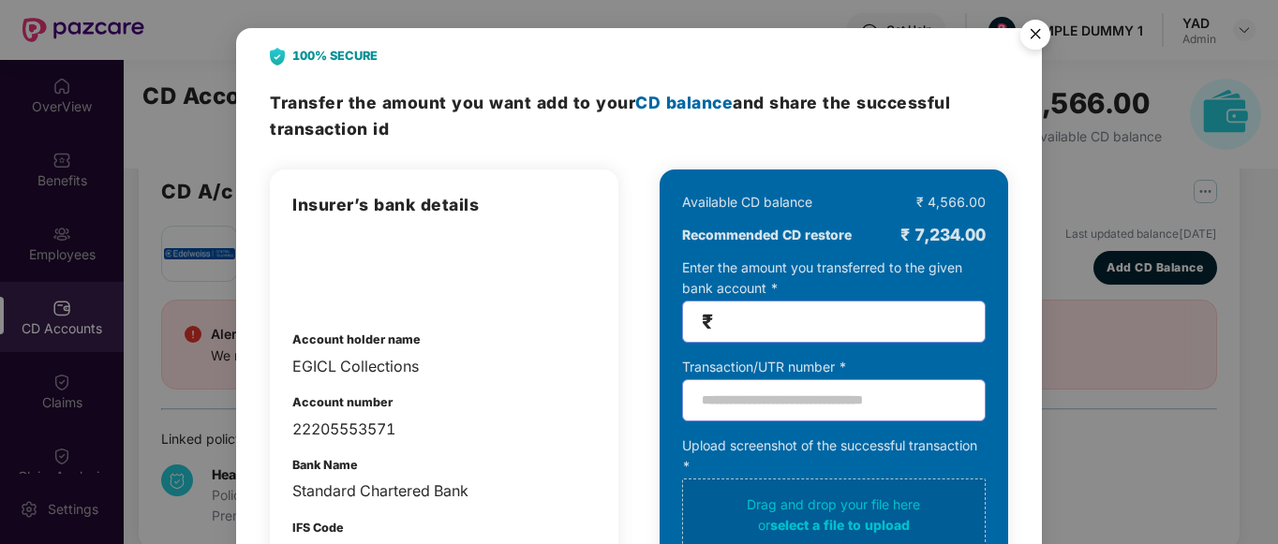
click at [1033, 33] on img "Close" at bounding box center [1035, 37] width 52 height 52
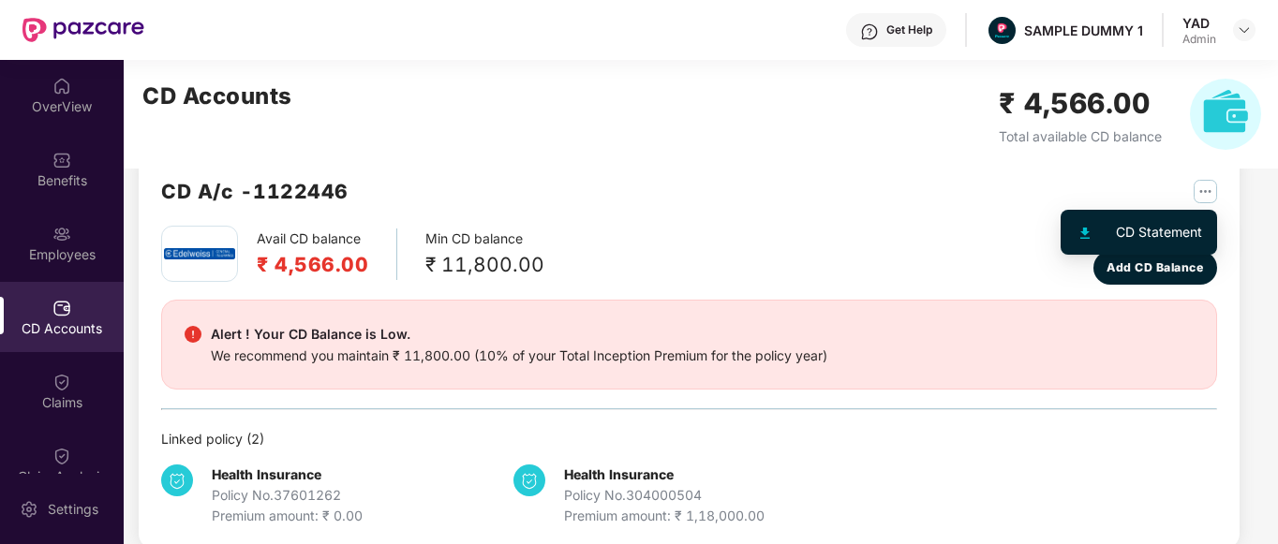
click at [1204, 197] on img "button" at bounding box center [1204, 191] width 23 height 23
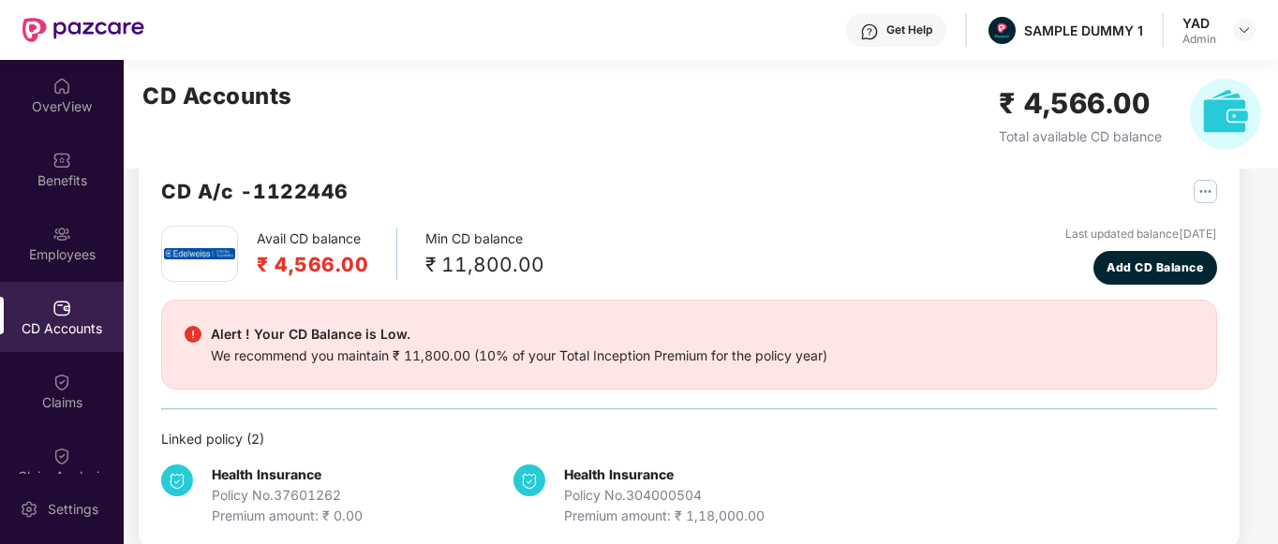
click at [575, 269] on div "Avail CD balance ₹ 4,566.00 Min CD balance ₹ 11,800.00 Last updated balance [DA…" at bounding box center [689, 255] width 1056 height 59
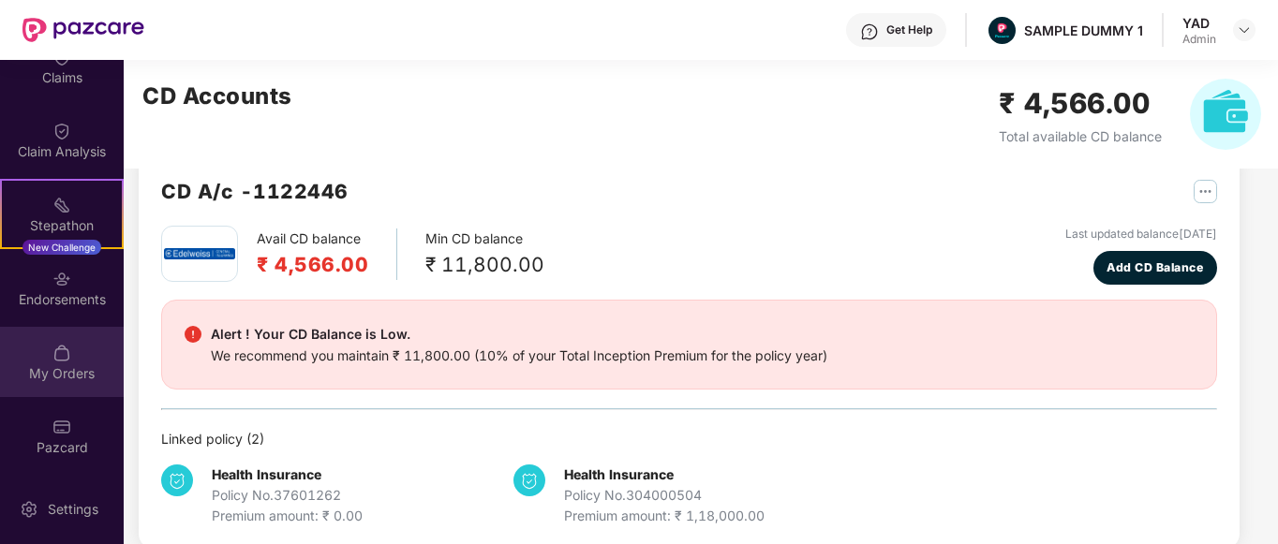
click at [52, 352] on img at bounding box center [61, 353] width 19 height 19
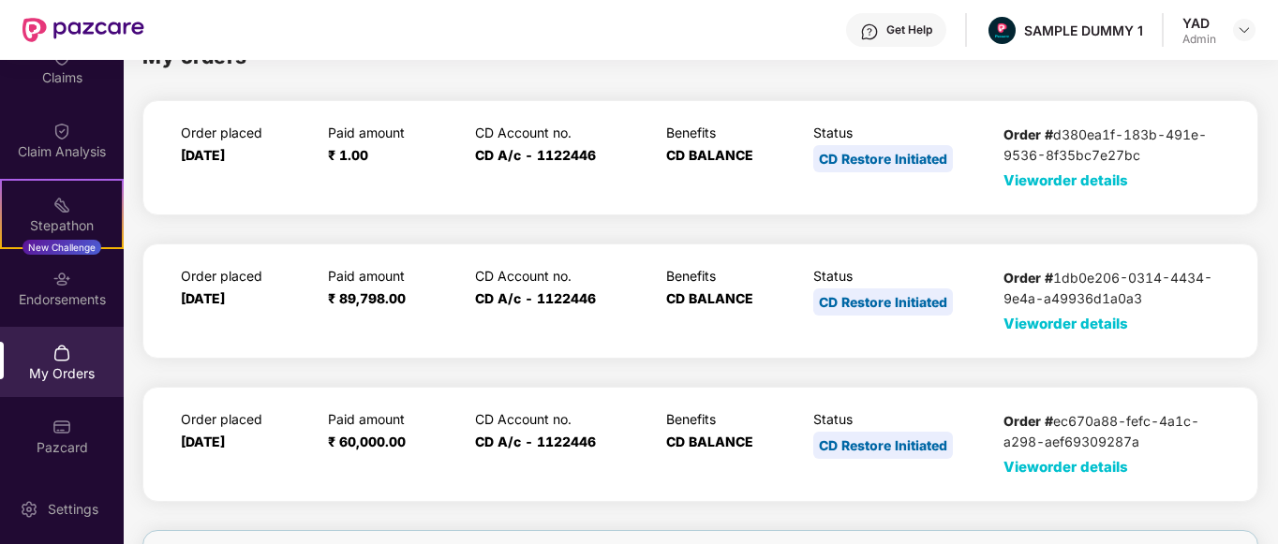
scroll to position [156, 0]
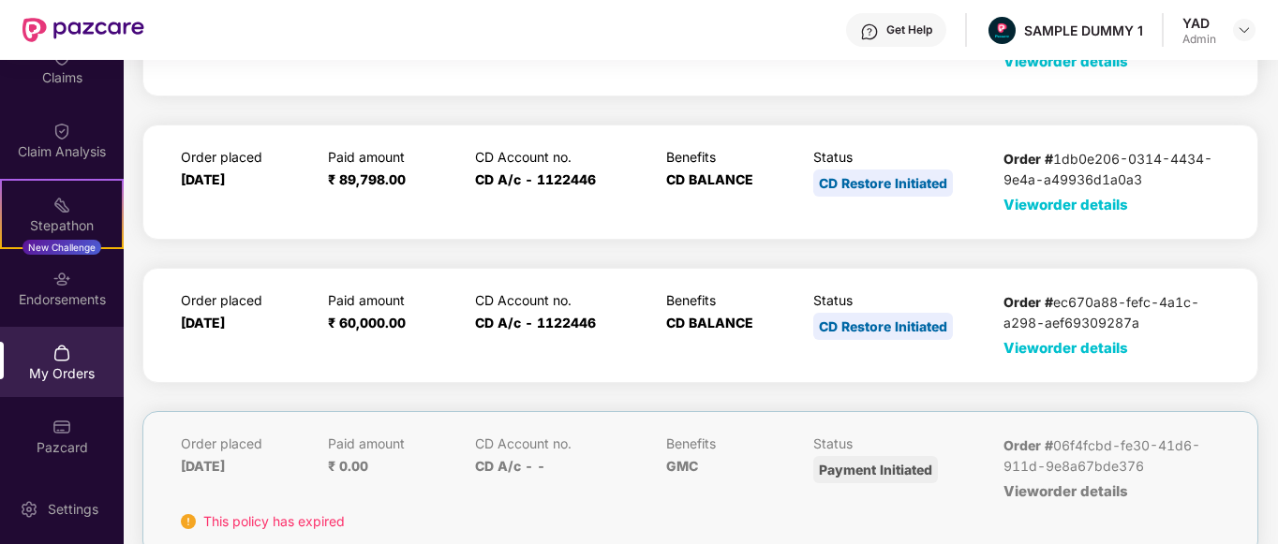
click at [1081, 350] on span "View order details" at bounding box center [1065, 348] width 125 height 18
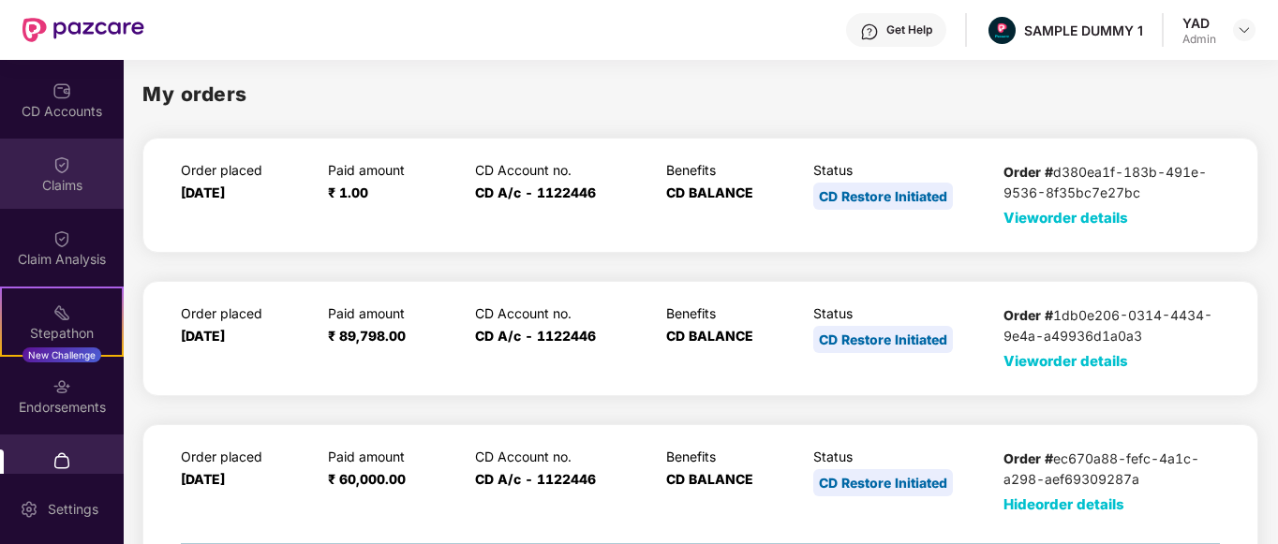
scroll to position [216, 0]
click at [60, 170] on img at bounding box center [61, 165] width 19 height 19
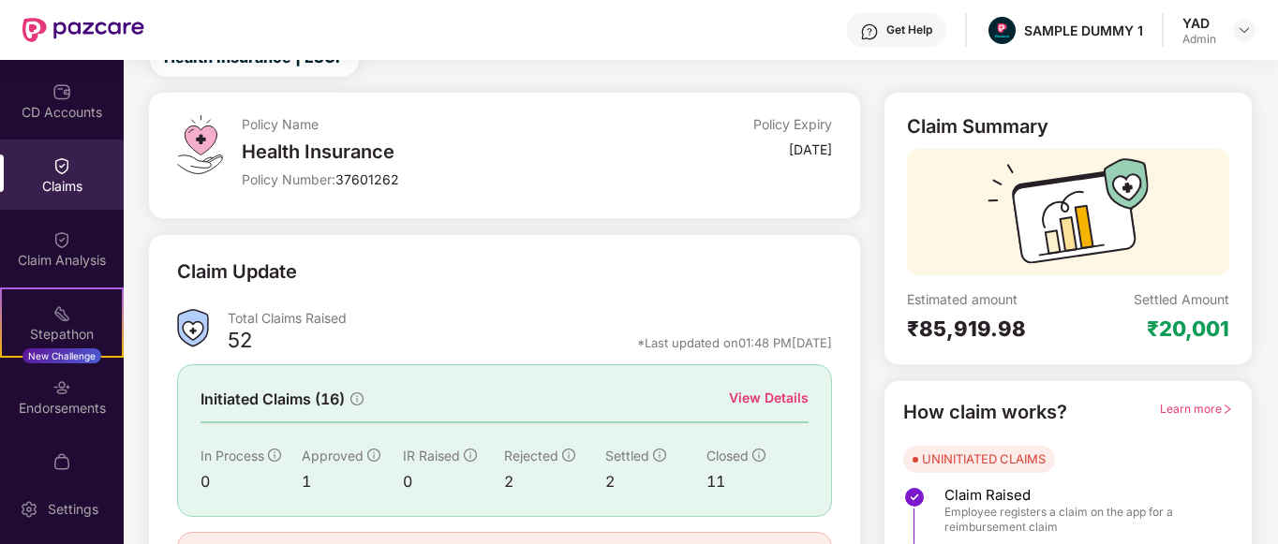
scroll to position [74, 0]
drag, startPoint x: 903, startPoint y: 120, endPoint x: 1097, endPoint y: 131, distance: 194.2
click at [1097, 131] on div "Claim Summary Estimated amount ₹85,919.98 Settled Amount ₹20,001" at bounding box center [1067, 228] width 369 height 274
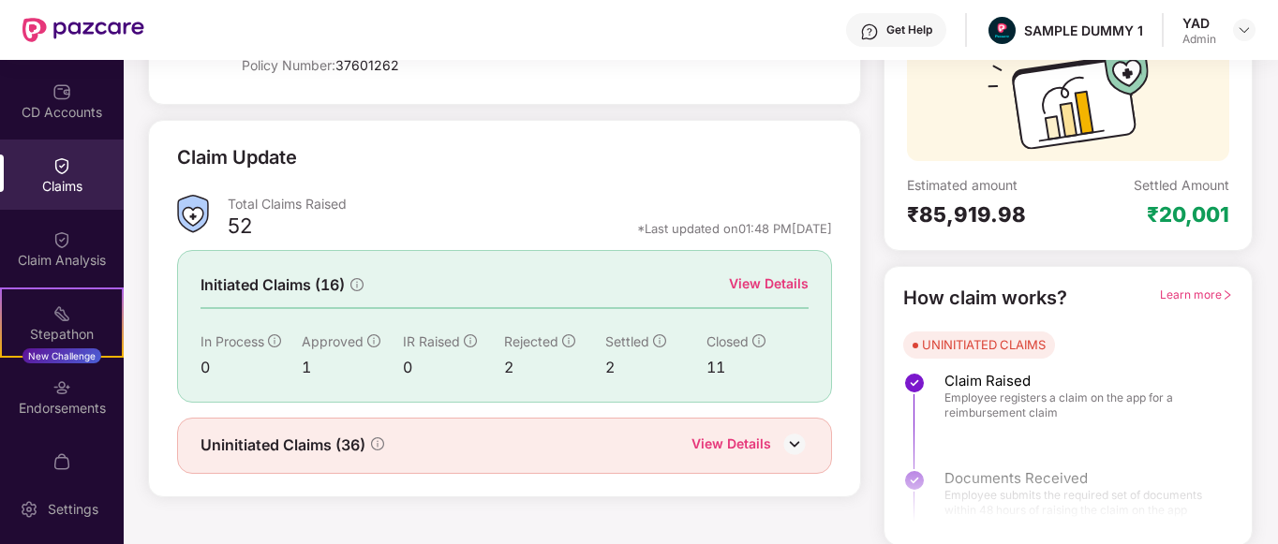
scroll to position [185, 0]
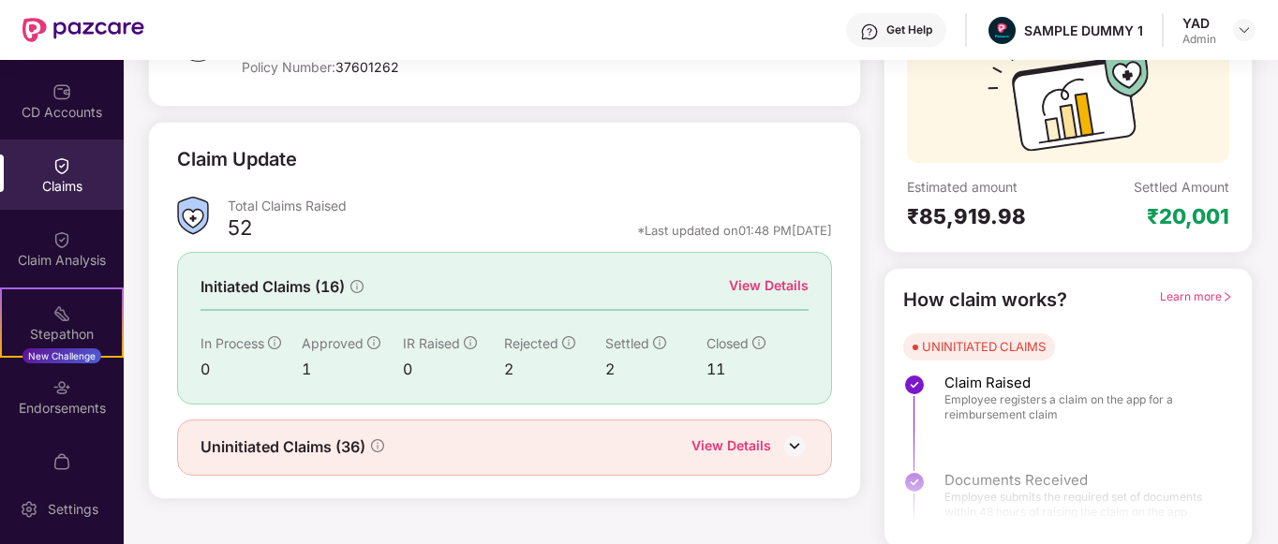
click at [763, 286] on div "View Details" at bounding box center [769, 285] width 80 height 21
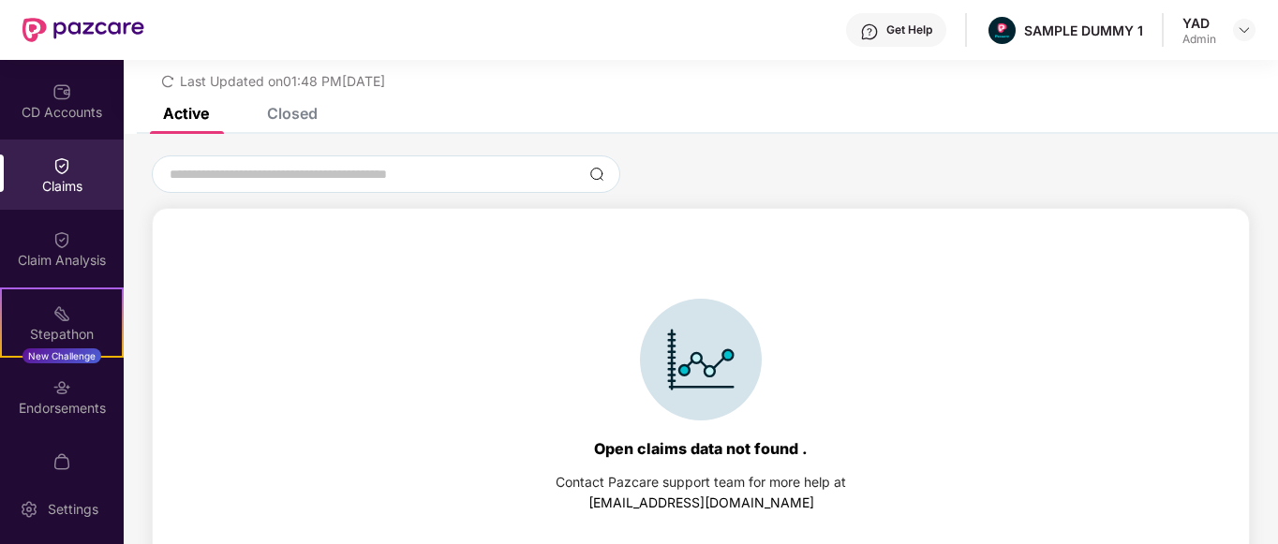
scroll to position [81, 0]
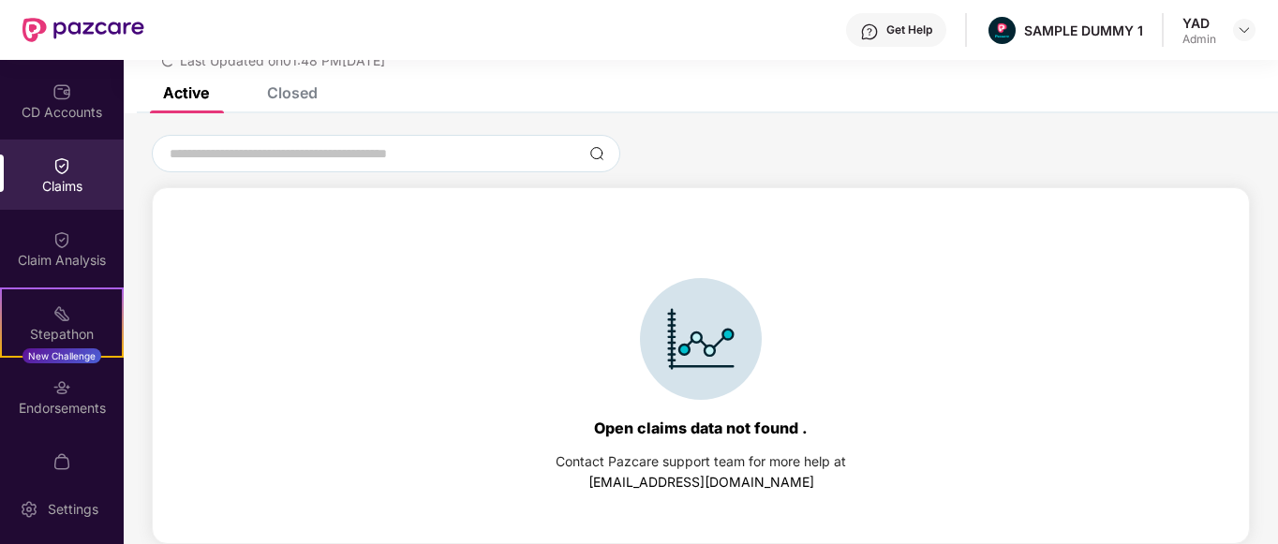
click at [280, 94] on div "Closed" at bounding box center [292, 92] width 51 height 19
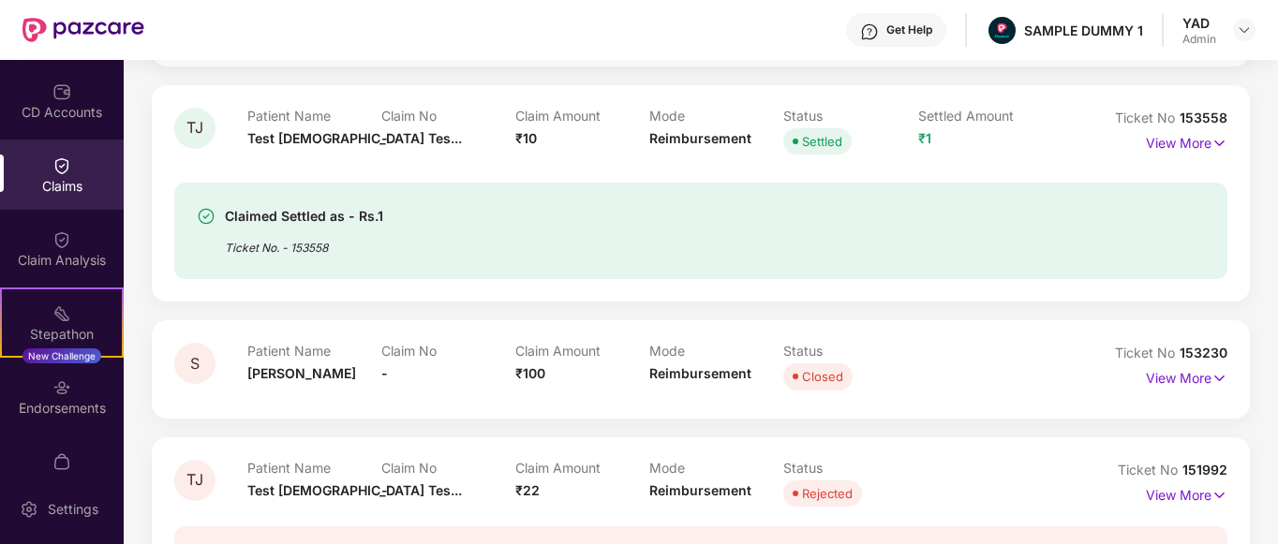
scroll to position [417, 0]
click at [1174, 149] on p "View More" at bounding box center [1187, 139] width 82 height 25
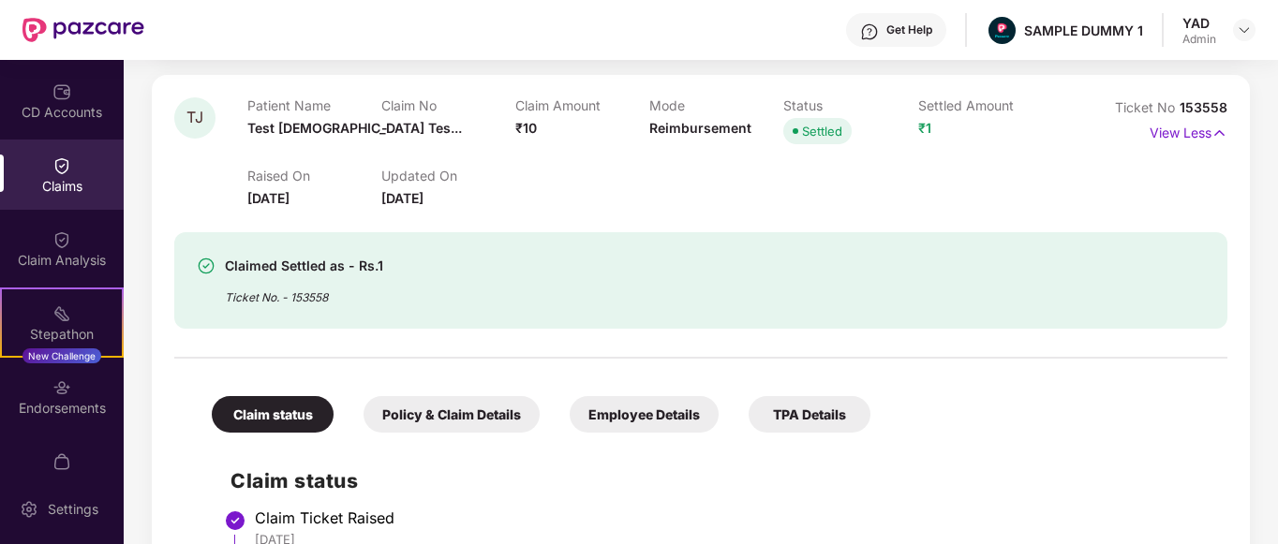
scroll to position [0, 0]
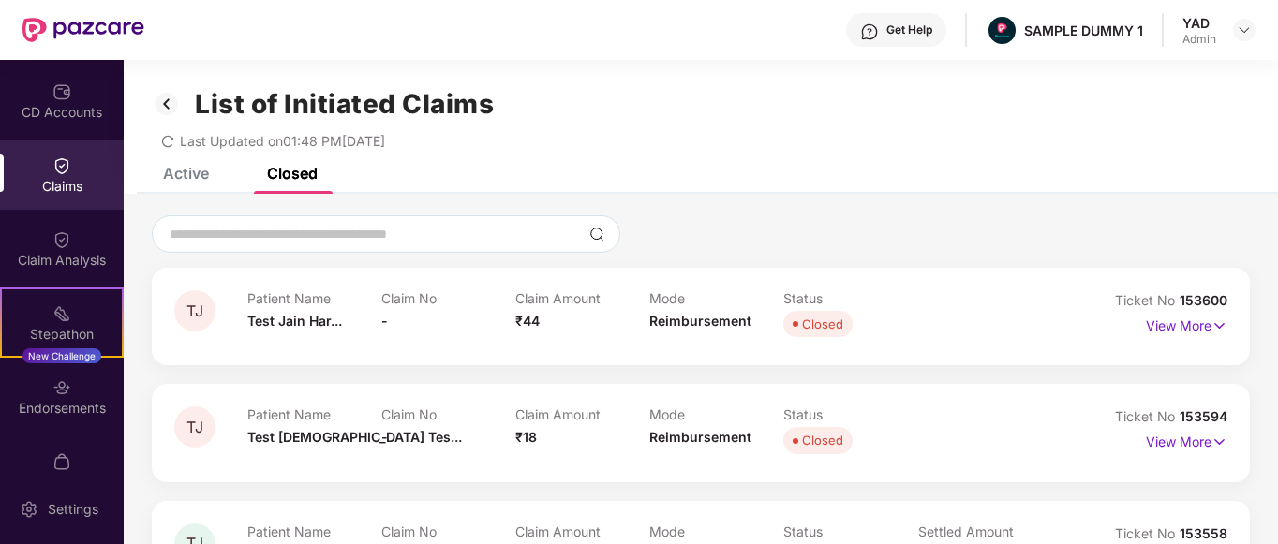
click at [170, 100] on img at bounding box center [167, 104] width 30 height 32
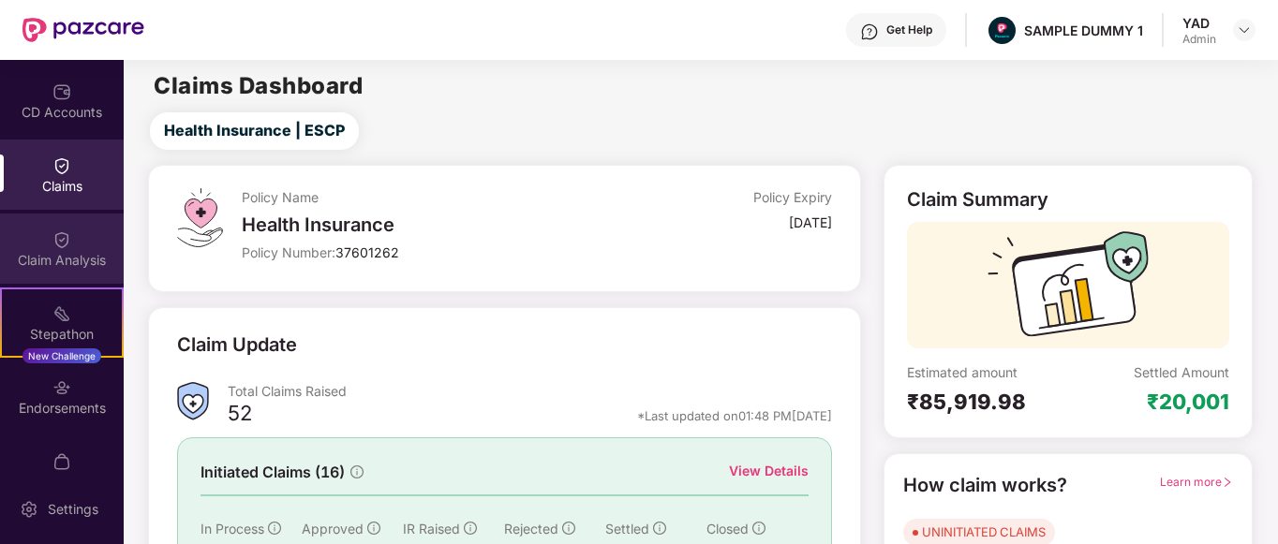
click at [42, 254] on div "Claim Analysis" at bounding box center [62, 260] width 124 height 19
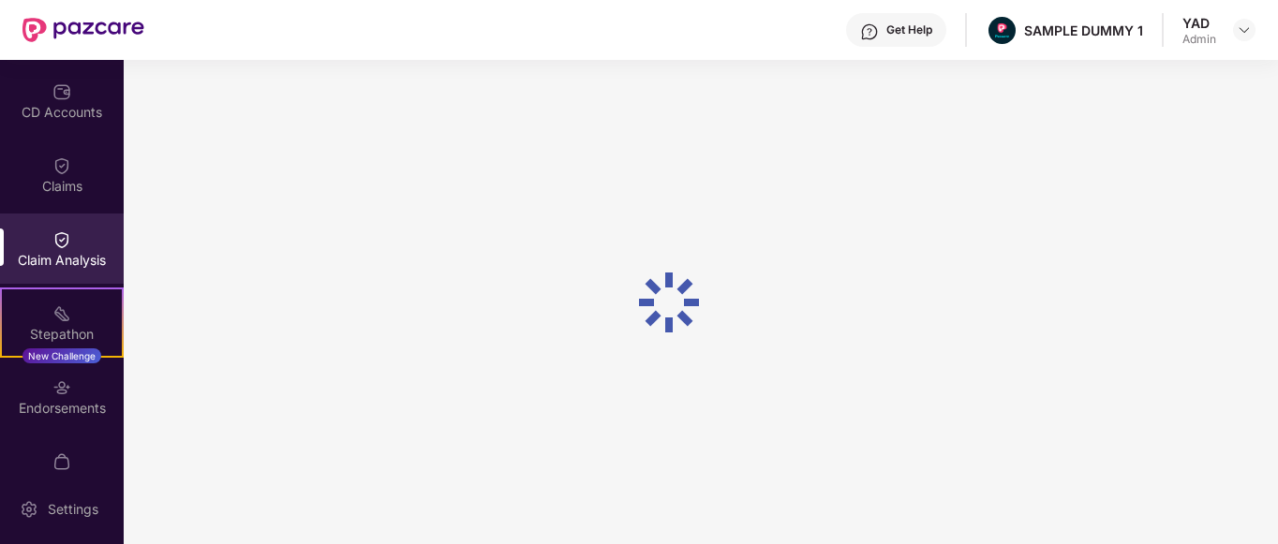
scroll to position [216, 0]
click at [912, 23] on div "Get Help" at bounding box center [909, 29] width 46 height 15
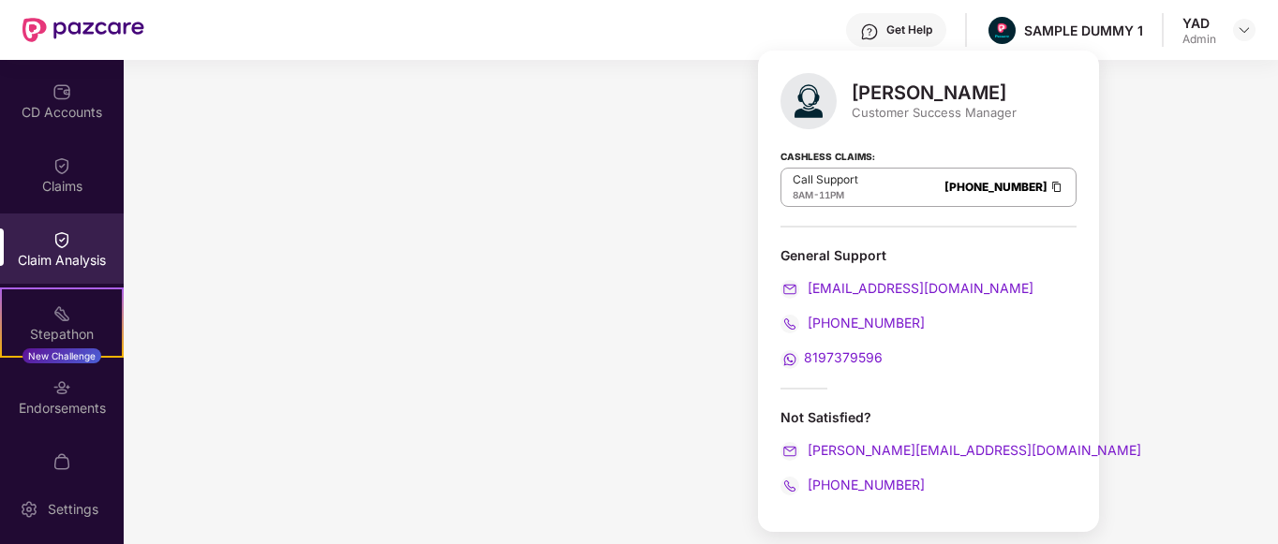
click at [659, 22] on div "Get Help SAMPLE DUMMY 1 YAD Admin" at bounding box center [699, 30] width 1111 height 60
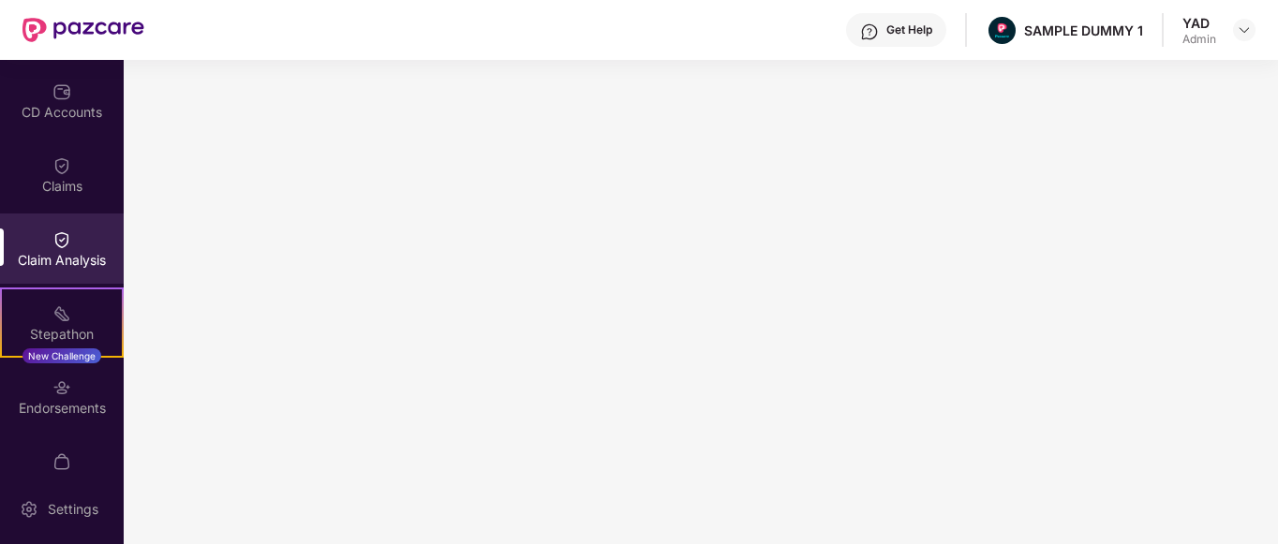
click at [879, 39] on img at bounding box center [869, 31] width 19 height 19
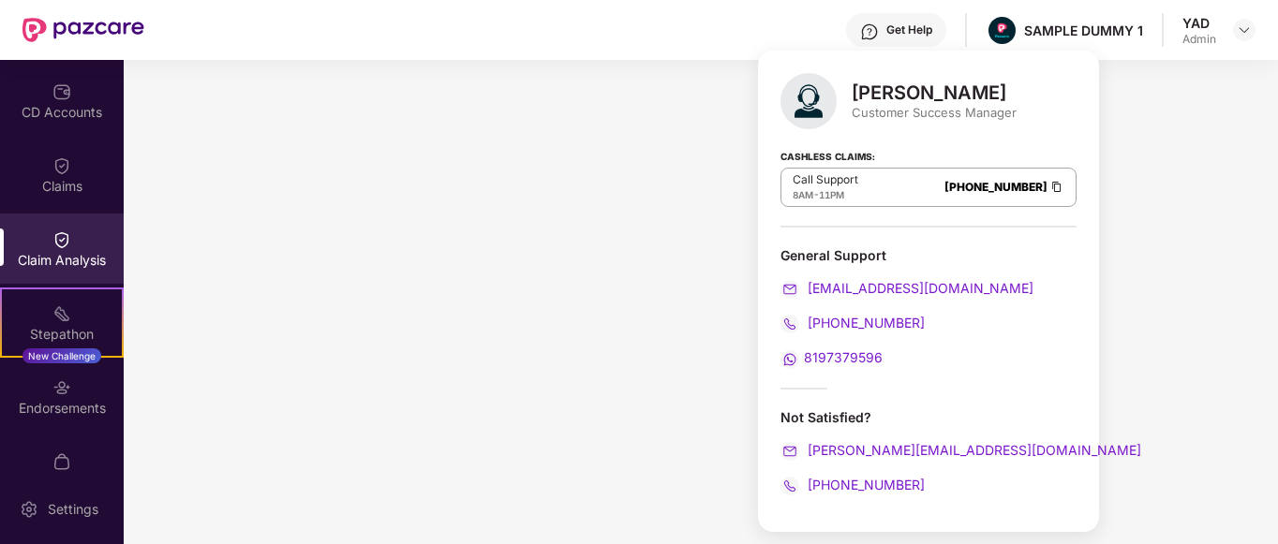
click at [912, 27] on div "Get Help" at bounding box center [909, 29] width 46 height 15
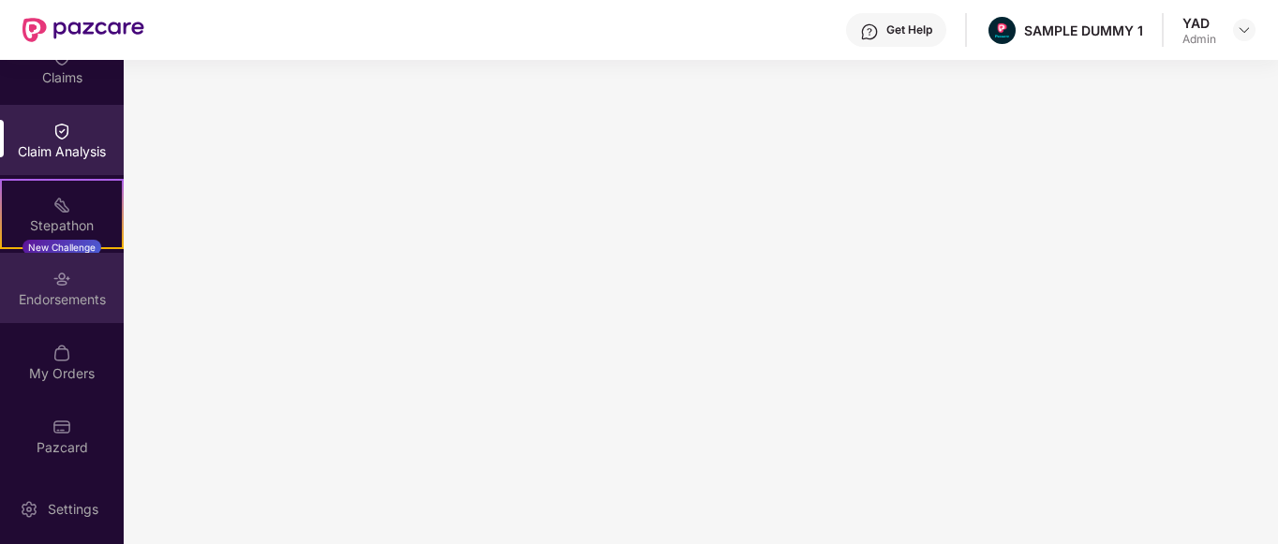
scroll to position [0, 0]
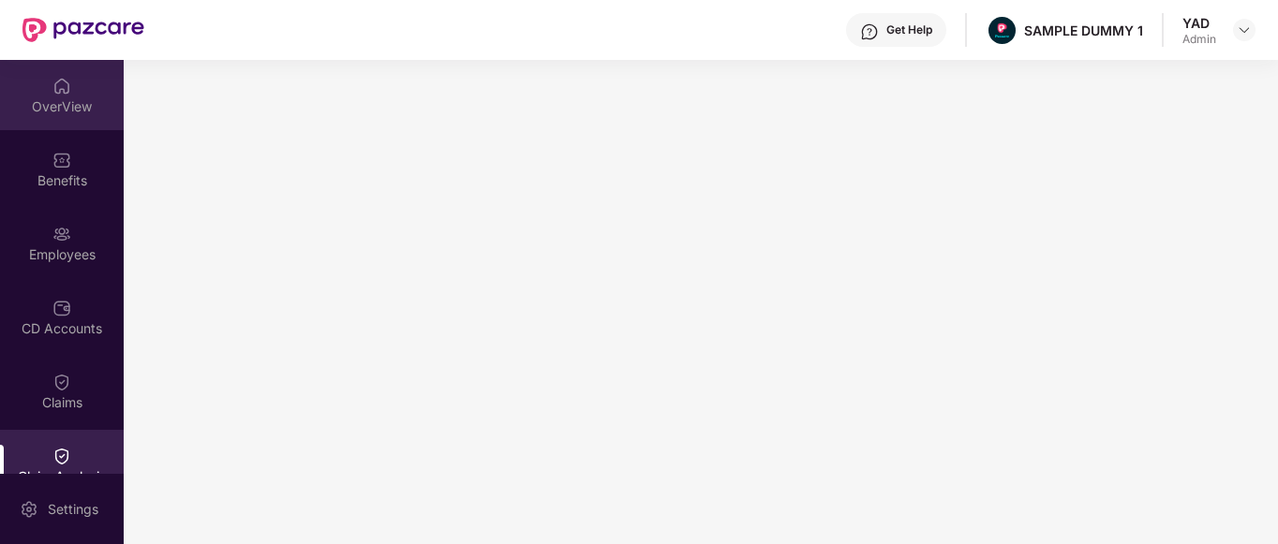
click at [24, 87] on div "OverView" at bounding box center [62, 95] width 124 height 70
